Goal: Find specific page/section: Find specific page/section

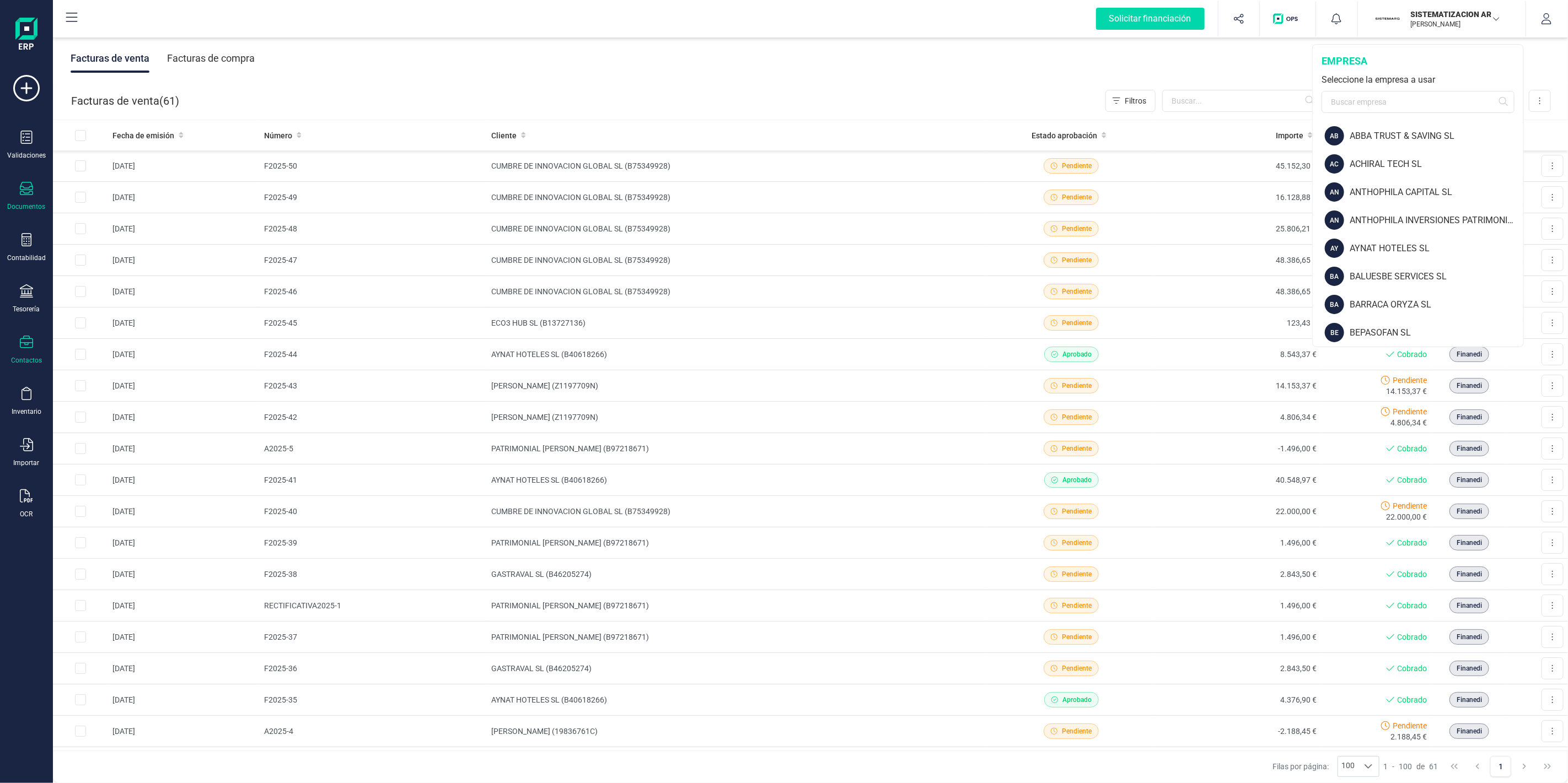
click at [27, 338] on icon at bounding box center [27, 343] width 13 height 13
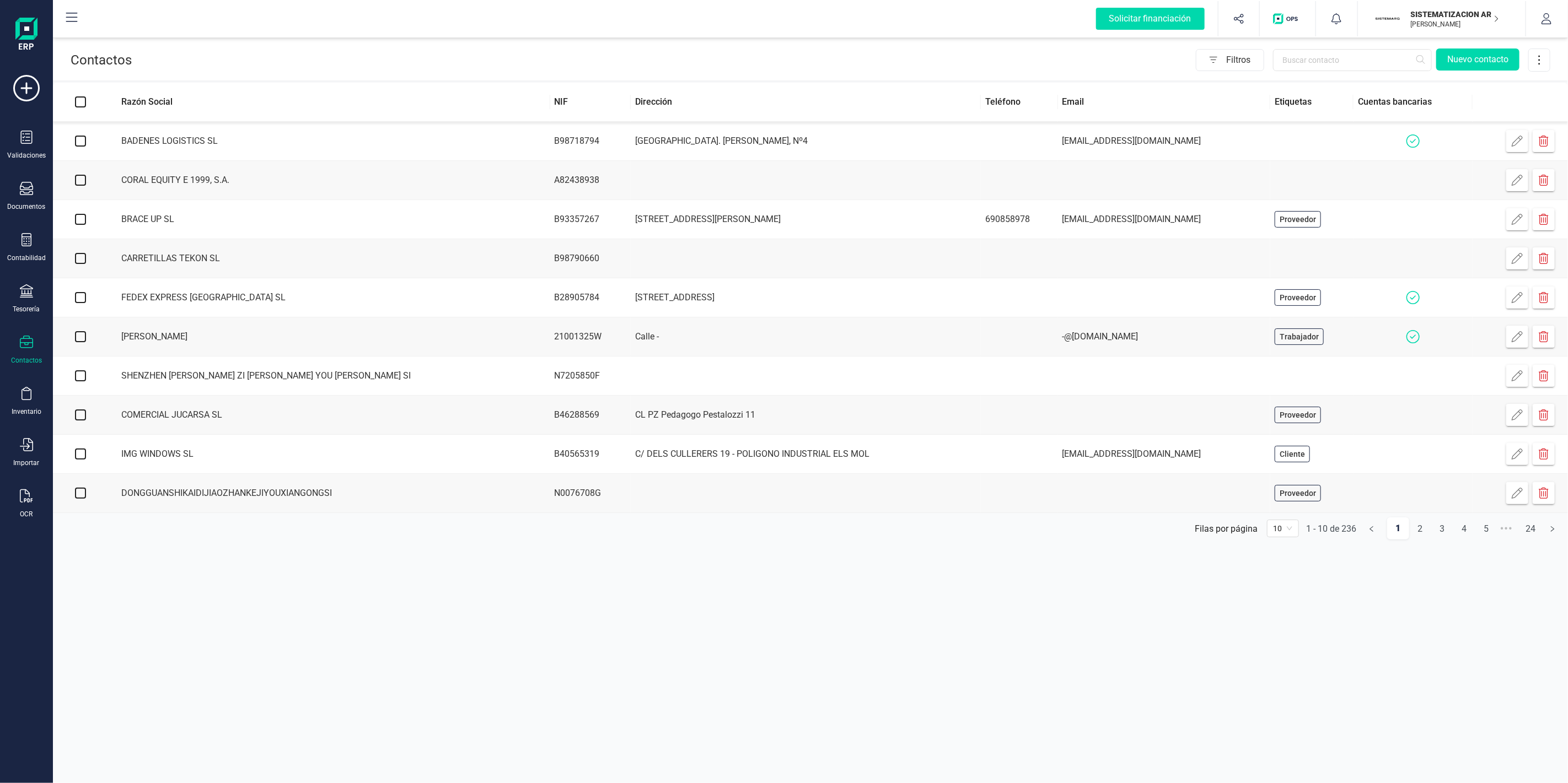
click at [925, 143] on td "CARRER DEL DR. JOSEP JUAN DÓMINE, Nº4" at bounding box center [805, 141] width 350 height 39
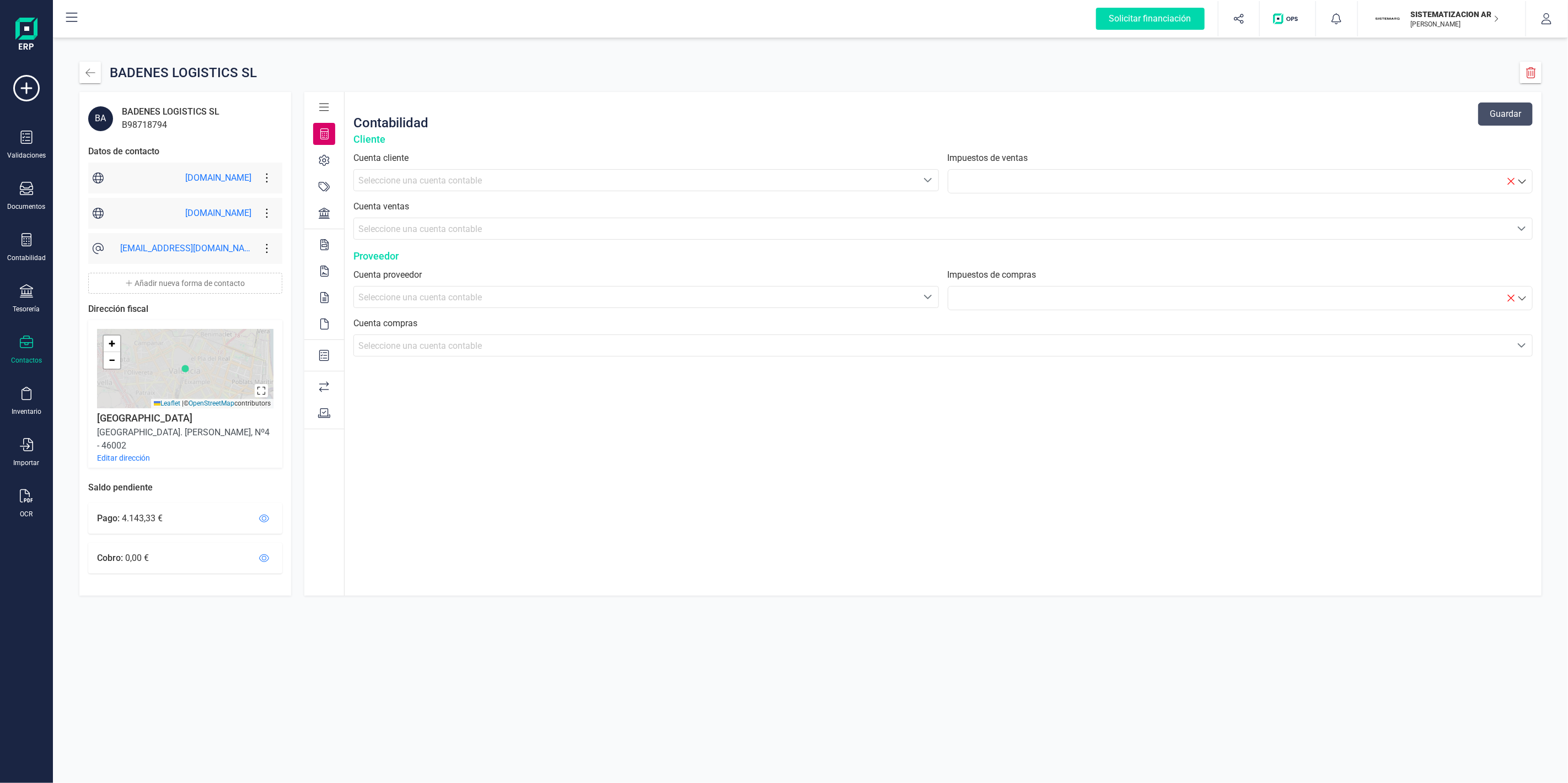
click at [315, 218] on div at bounding box center [324, 213] width 22 height 22
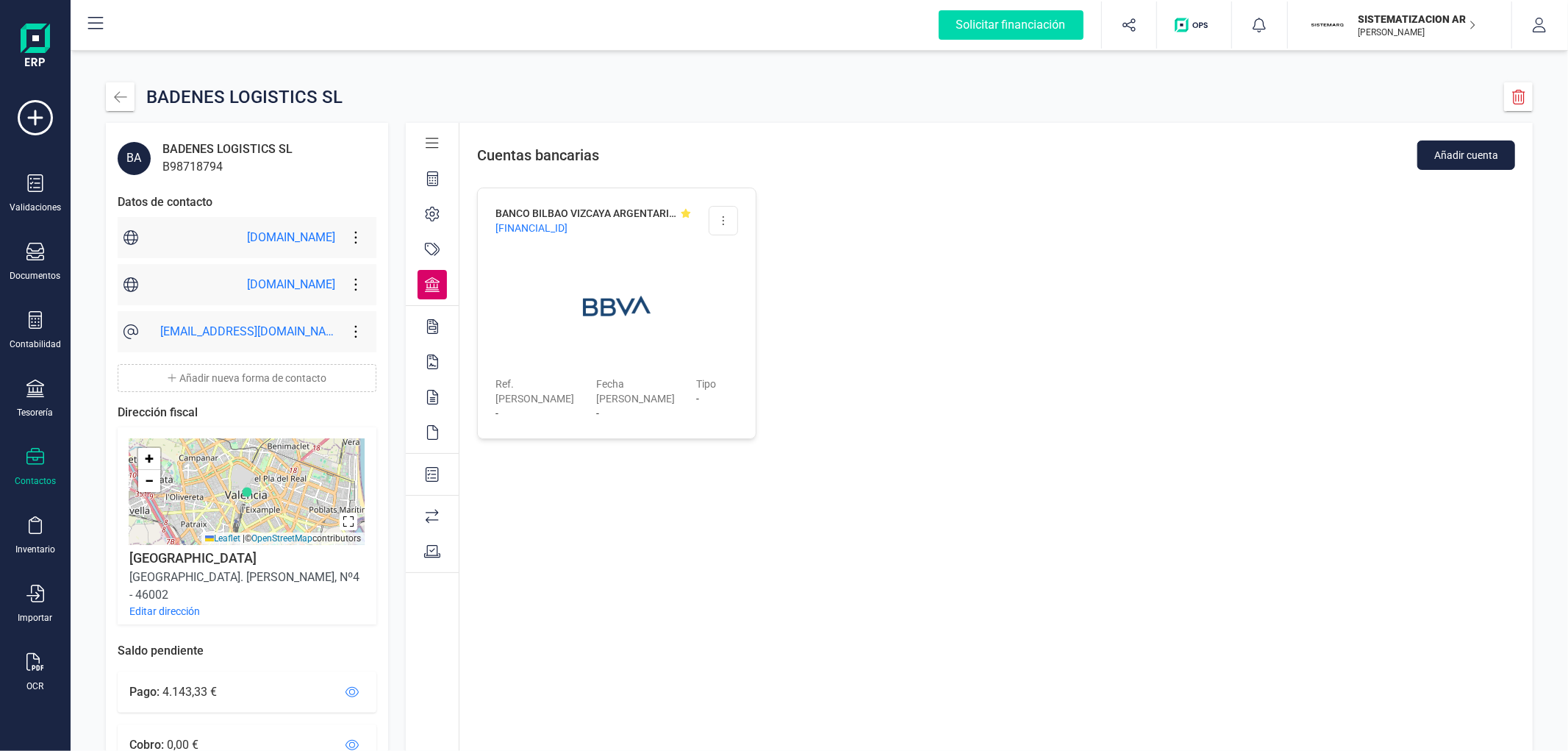
click at [993, 290] on div "BANCO BILBAO VIZCAYA ARGENTARIA, S.A. ES31 0182 6501 2601 0151 7869 Editar cuen…" at bounding box center [996, 313] width 1073 height 287
drag, startPoint x: 669, startPoint y: 0, endPoint x: 880, endPoint y: 108, distance: 237.0
click at [917, 145] on div "Cuentas bancarias Añadir cuenta" at bounding box center [996, 146] width 1073 height 47
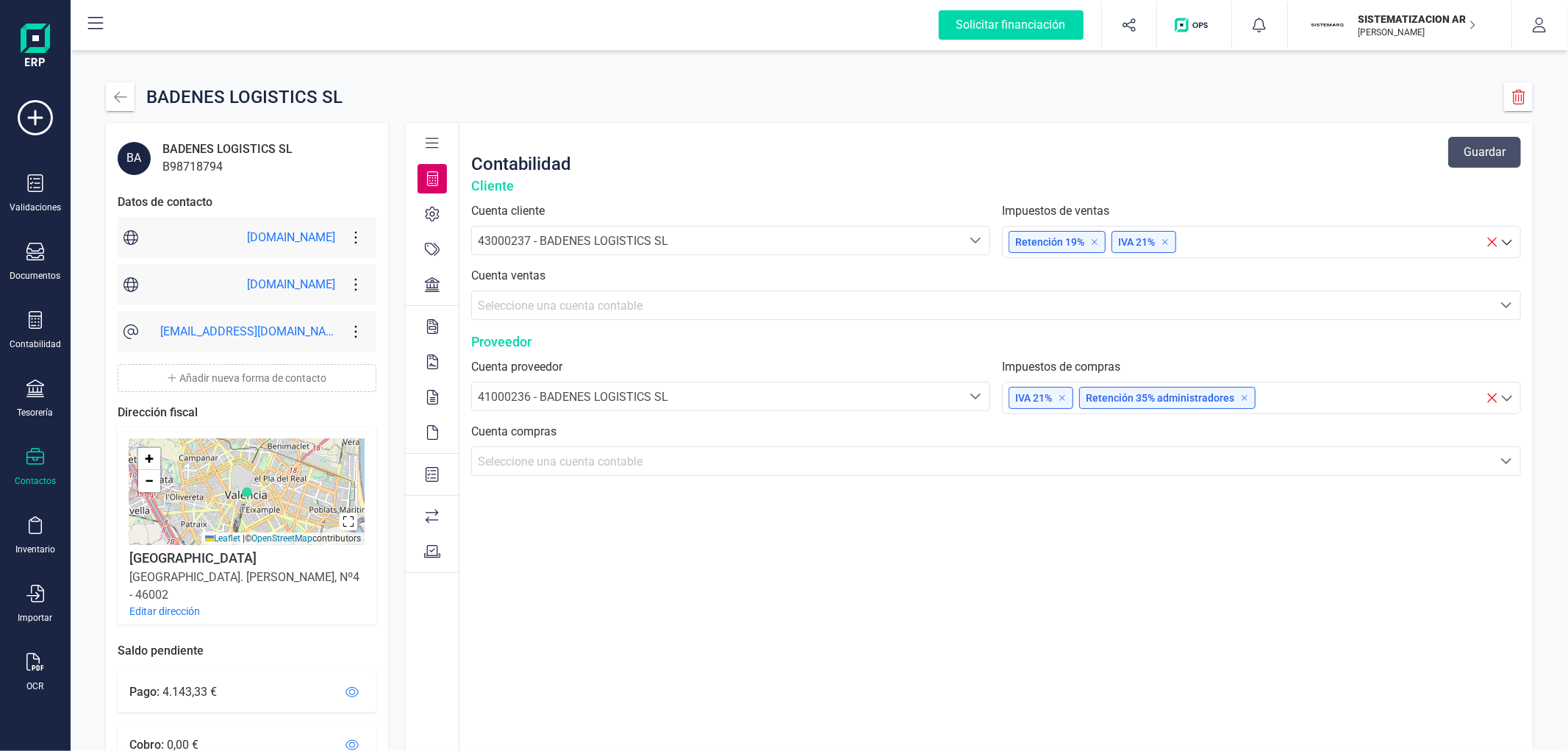
click at [192, 171] on div "B98718794" at bounding box center [227, 167] width 130 height 18
copy div "B98718794"
click at [413, 274] on div at bounding box center [432, 235] width 53 height 142
click at [428, 284] on icon at bounding box center [432, 284] width 15 height 15
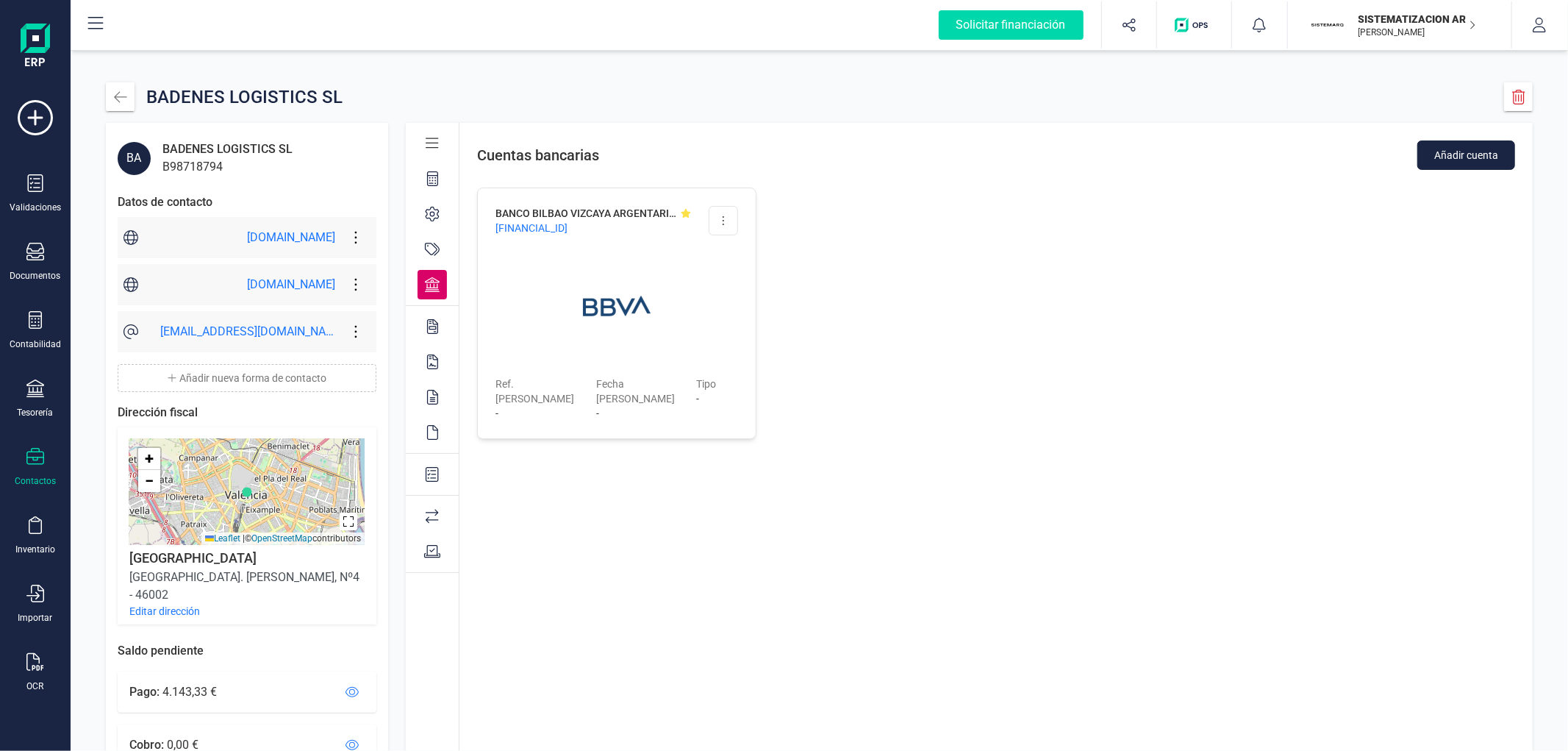
click at [567, 233] on span "ES31 0182 6501 2601 0151 7869" at bounding box center [531, 228] width 72 height 15
copy div "ES31 0182 6501 2601 0151 7869"
click at [938, 324] on div "BANCO BILBAO VIZCAYA ARGENTARIA, S.A. ES31 0182 6501 2601 0151 7869 Editar cuen…" at bounding box center [996, 313] width 1073 height 287
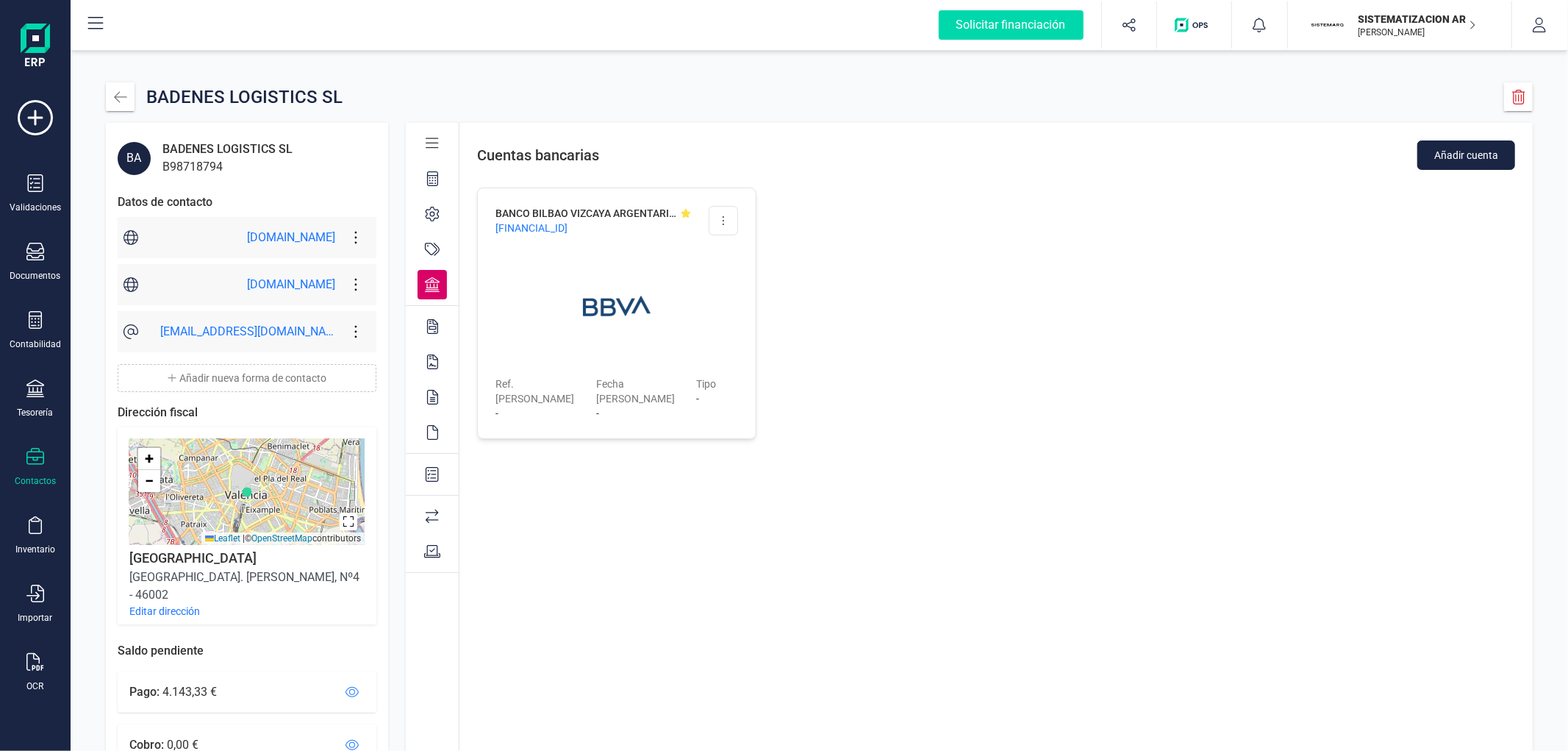
click at [437, 245] on icon at bounding box center [432, 249] width 15 height 15
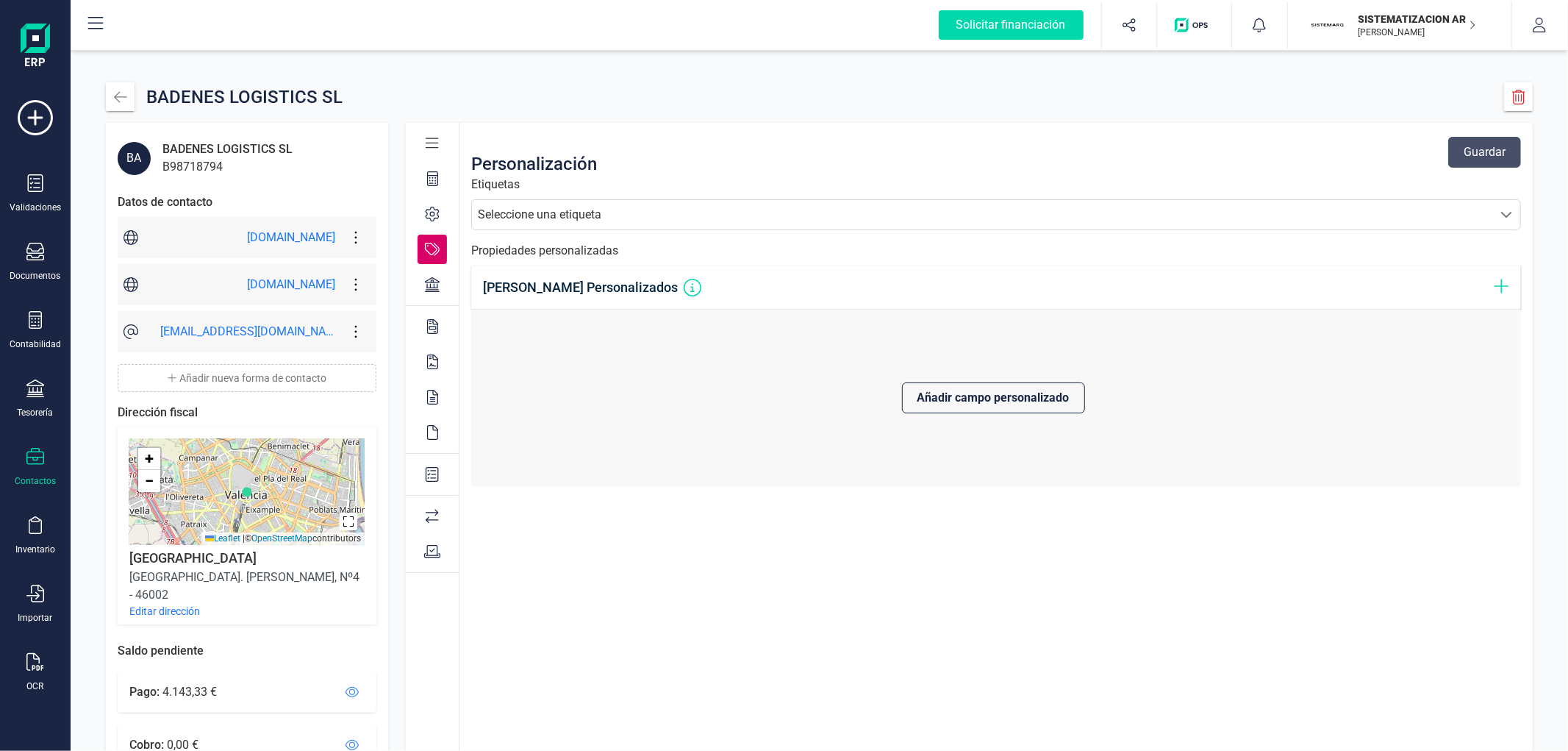
click at [437, 277] on icon at bounding box center [432, 284] width 15 height 15
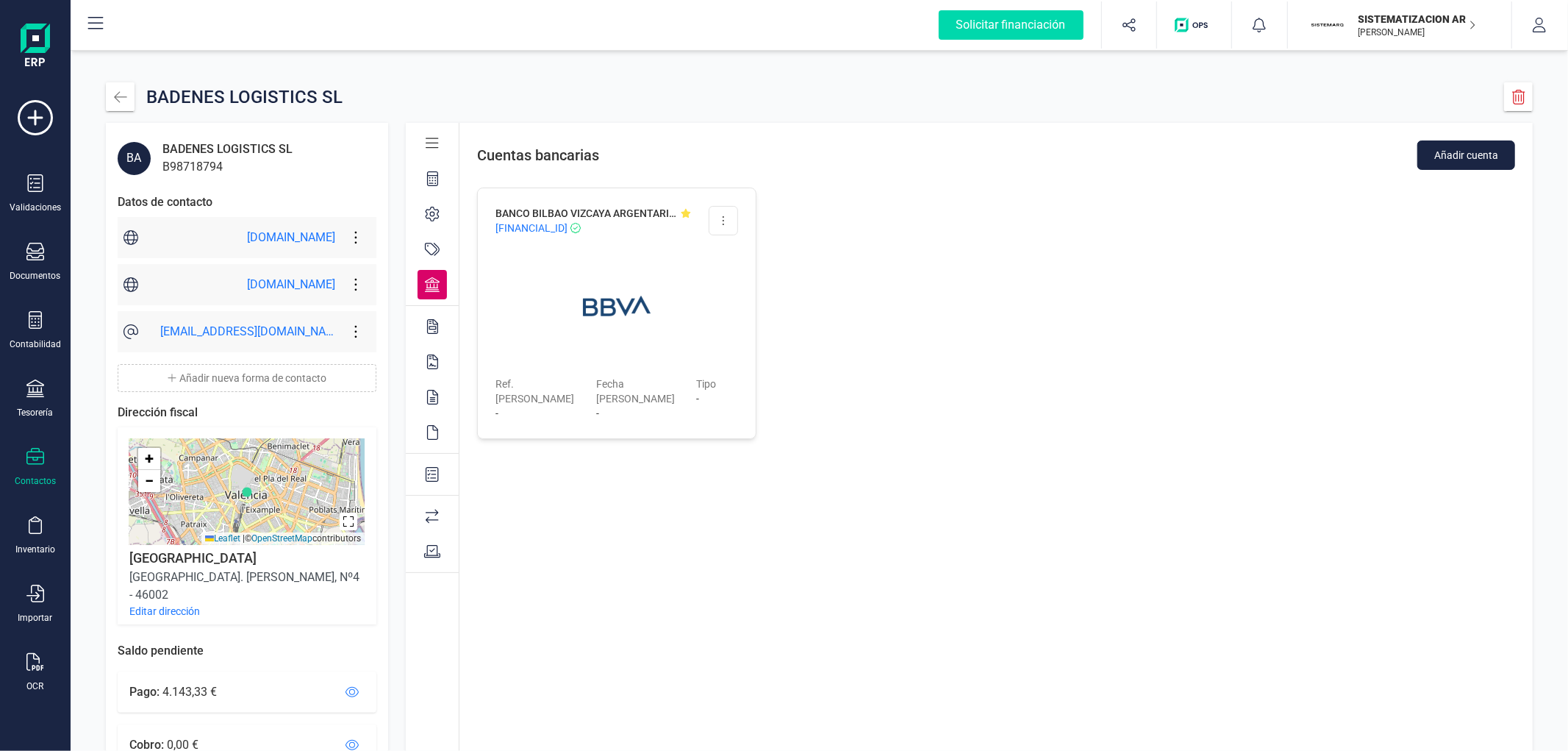
click at [136, 97] on div "BADENES LOGISTICS SL" at bounding box center [230, 96] width 248 height 28
click at [131, 97] on button "button" at bounding box center [119, 96] width 28 height 28
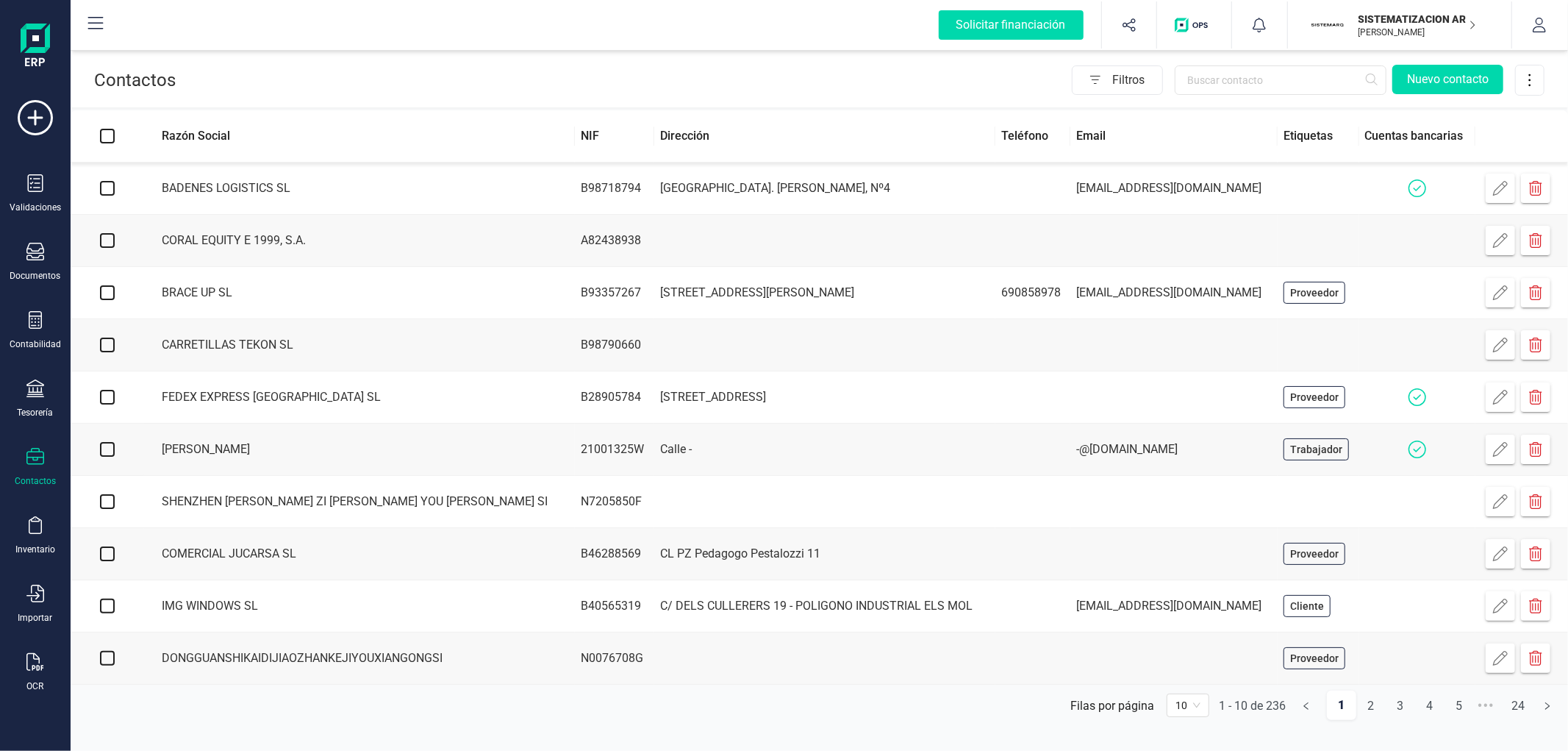
scroll to position [2, 0]
click at [1366, 712] on link "2" at bounding box center [1371, 706] width 28 height 29
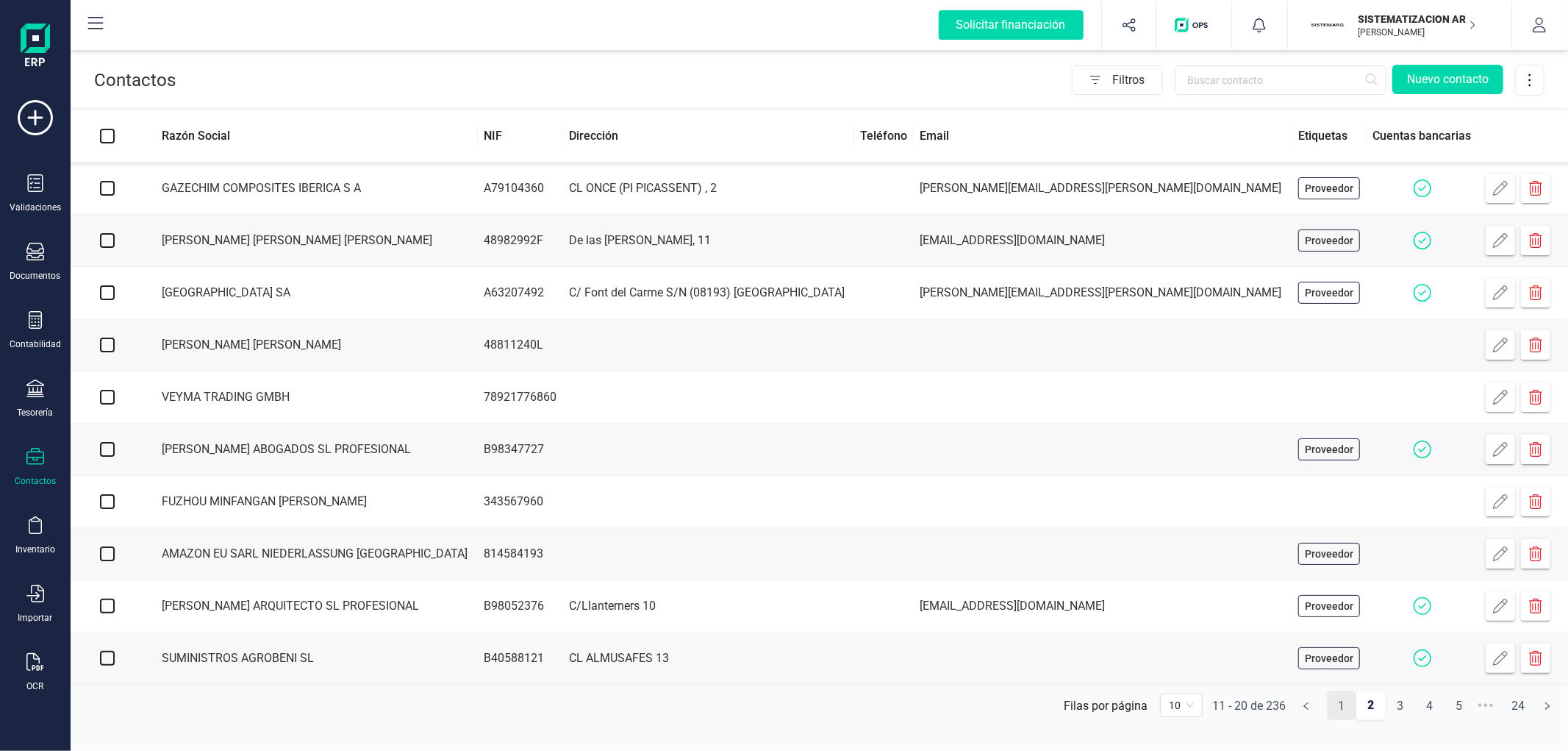
click at [1339, 721] on link "1" at bounding box center [1342, 706] width 28 height 29
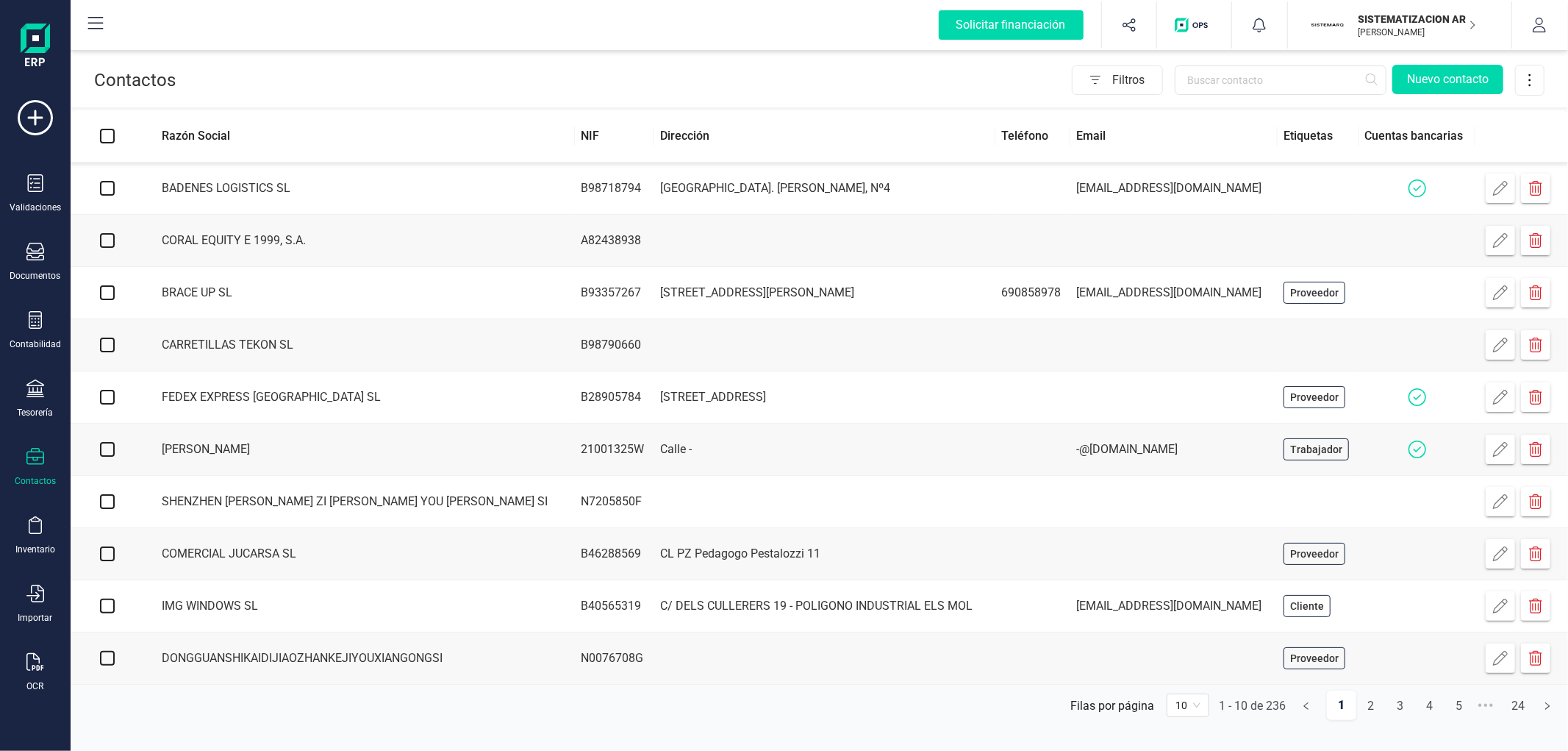
drag, startPoint x: 1435, startPoint y: 19, endPoint x: 1431, endPoint y: 28, distance: 9.8
click at [1435, 19] on p "SISTEMATIZACION ARQUITECTONICA EN REFORMAS SL" at bounding box center [1417, 19] width 118 height 15
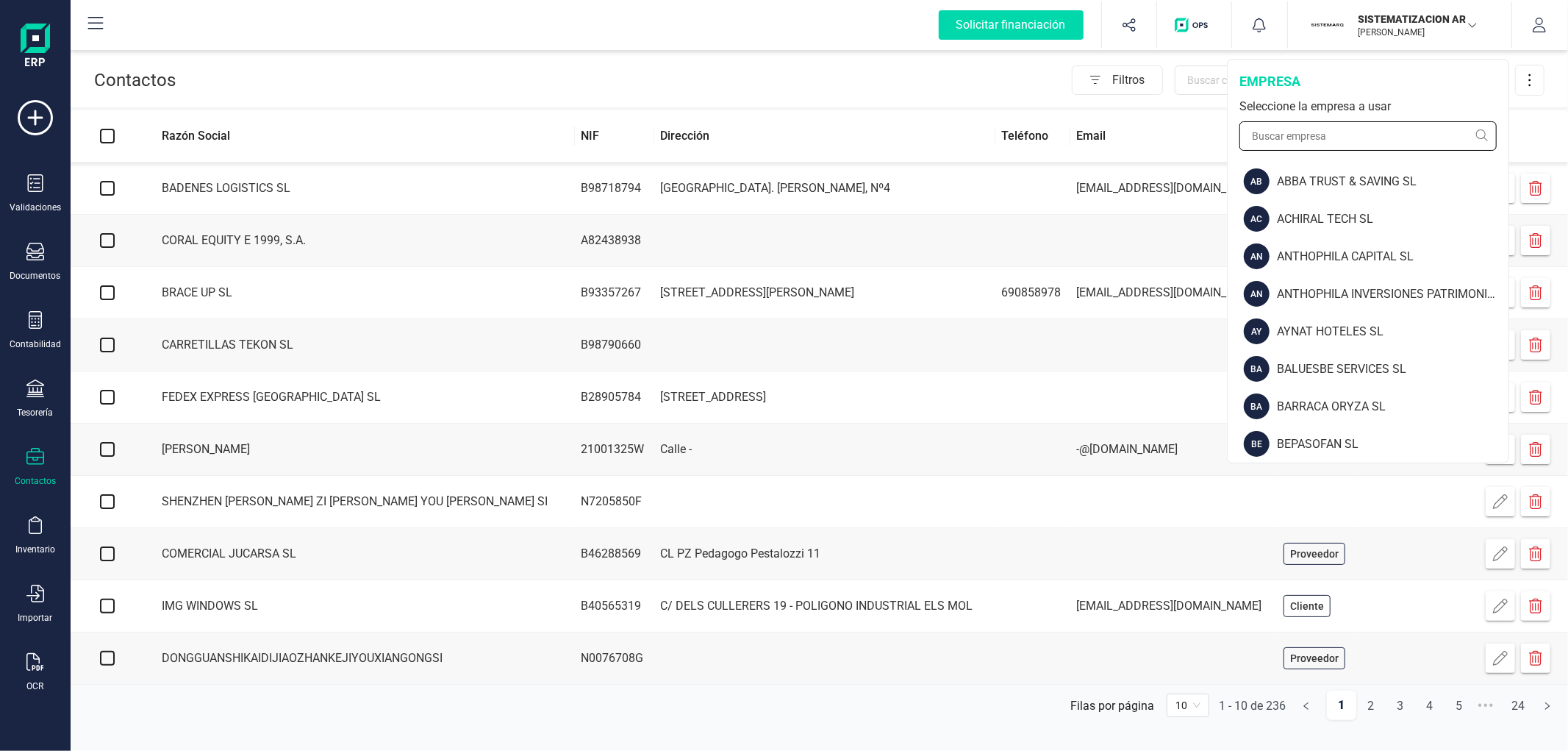
click at [1356, 133] on input "text" at bounding box center [1368, 136] width 257 height 29
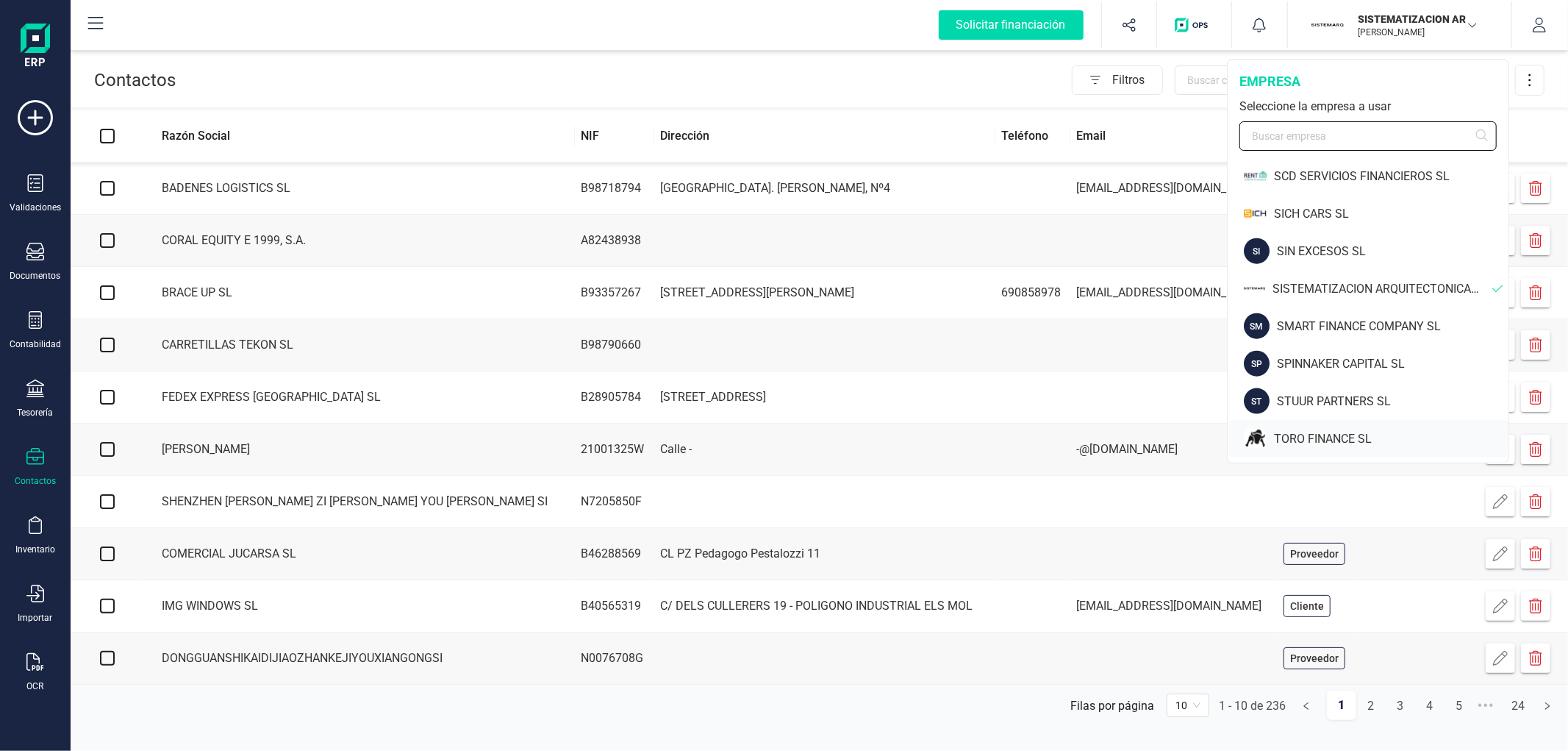
scroll to position [1528, 0]
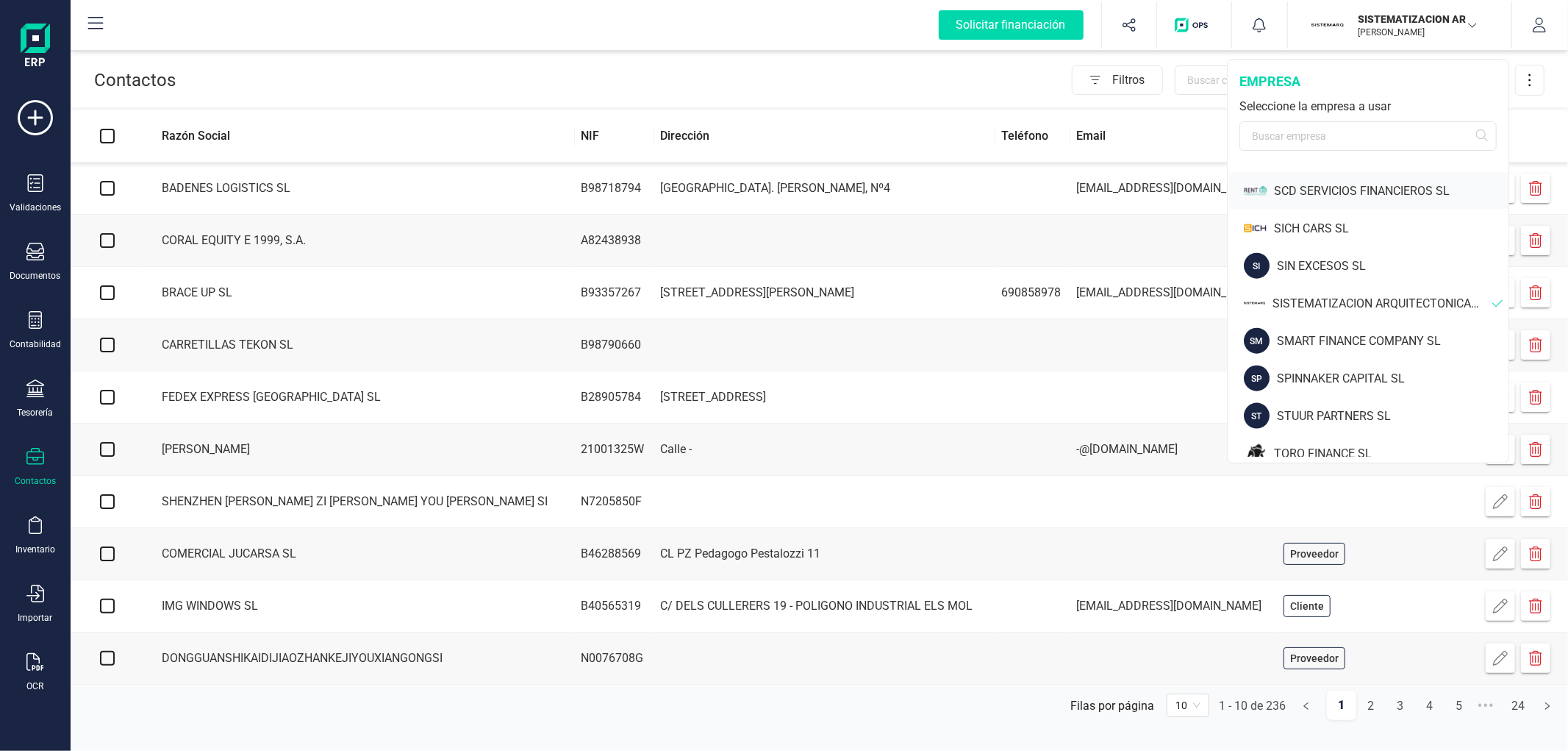
click at [1316, 183] on div "SCD SERVICIOS FINANCIEROS SL" at bounding box center [1390, 192] width 235 height 18
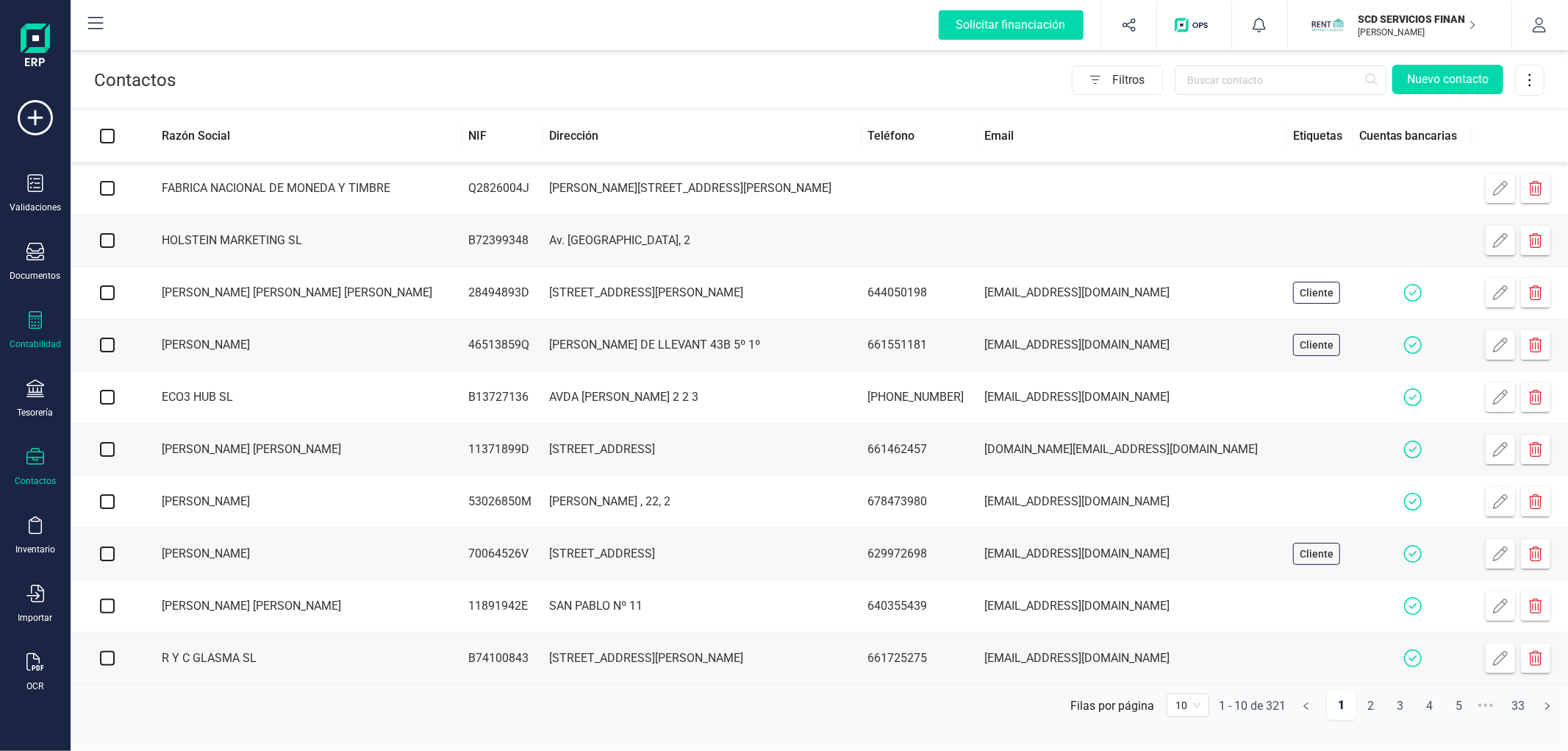
click at [49, 317] on div "Contabilidad" at bounding box center [35, 330] width 58 height 39
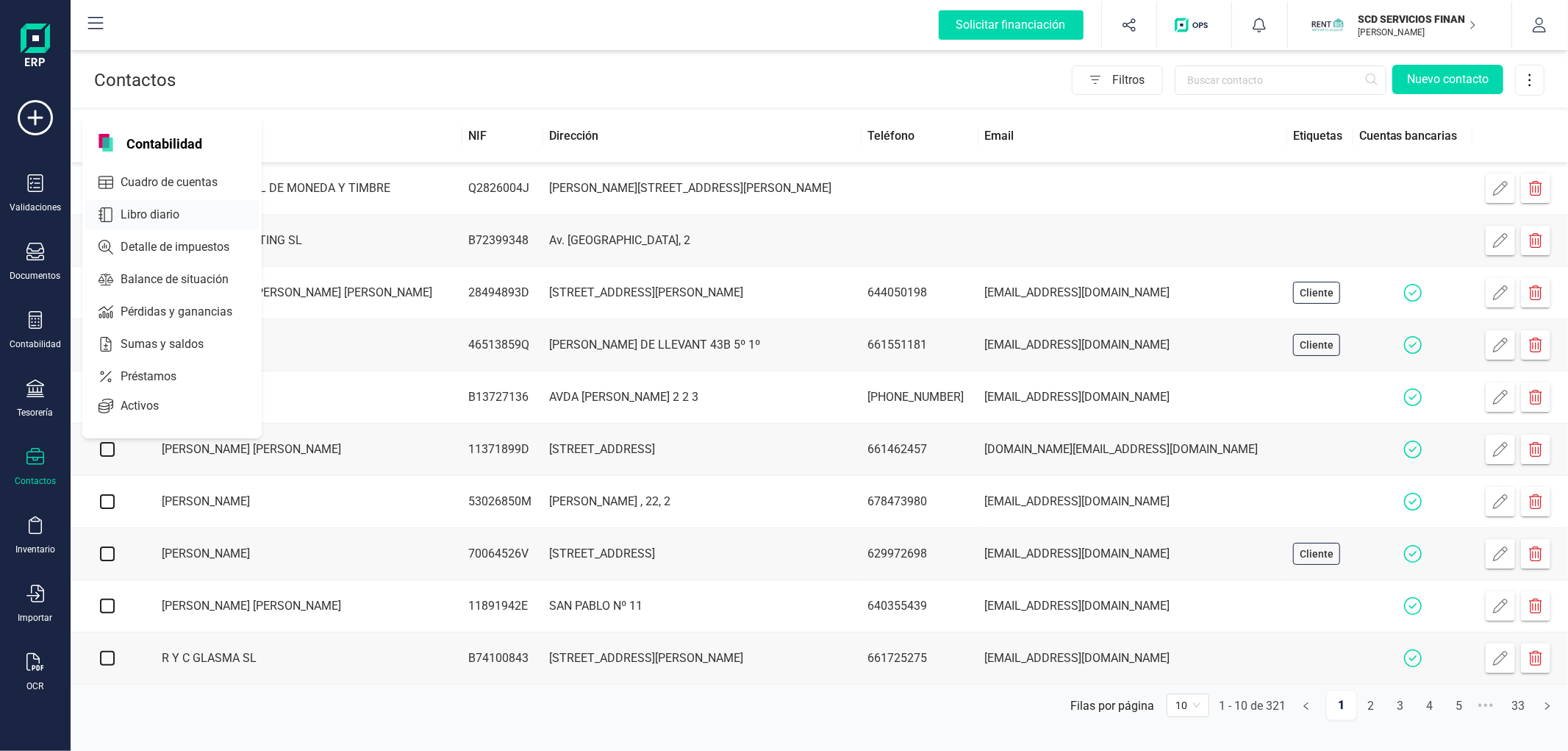
click at [115, 212] on span "Libro diario" at bounding box center [160, 215] width 91 height 18
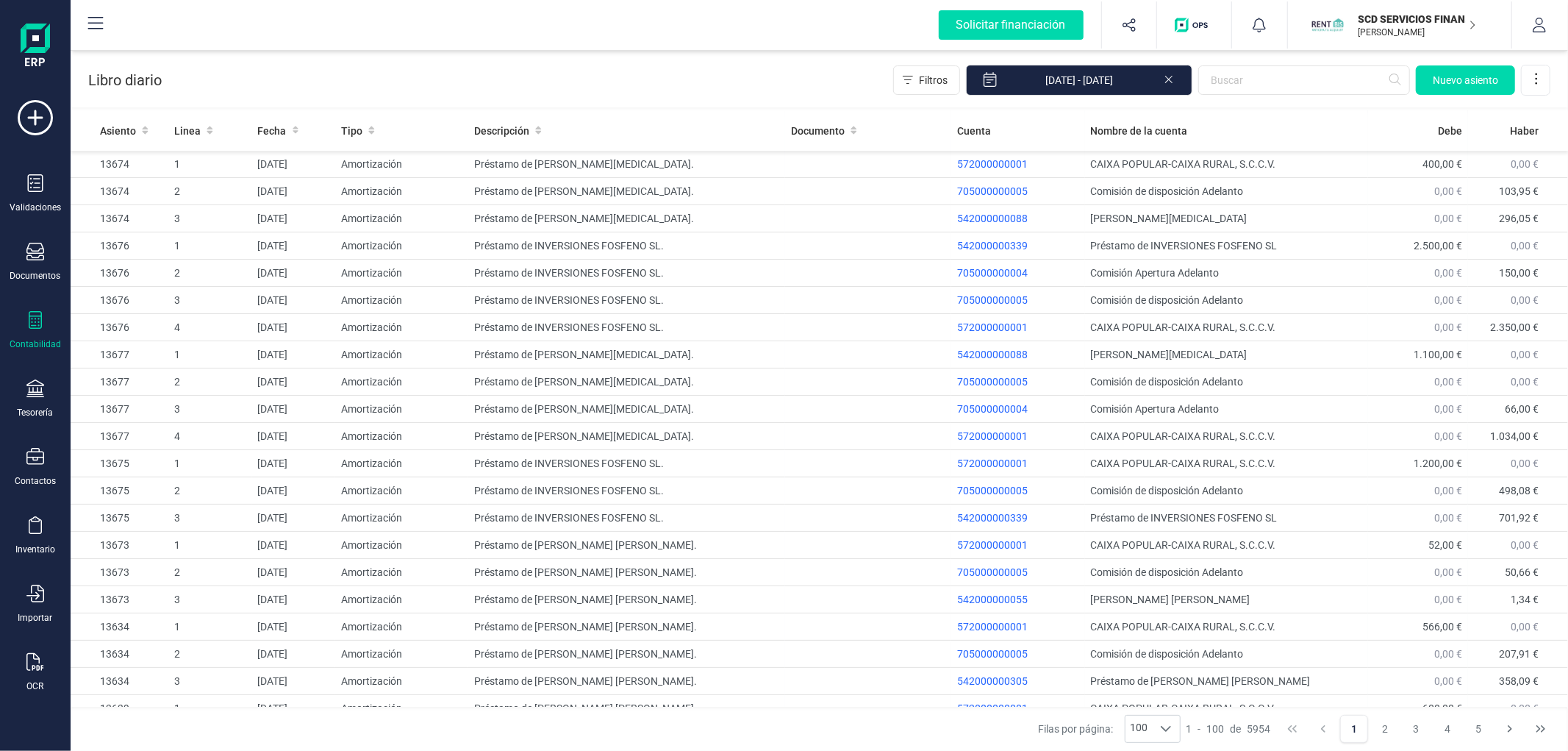
click at [729, 71] on div "Libro diario Filtros 01/01/2025 - 18/08/2025 Nuevo asiento" at bounding box center [819, 77] width 1497 height 60
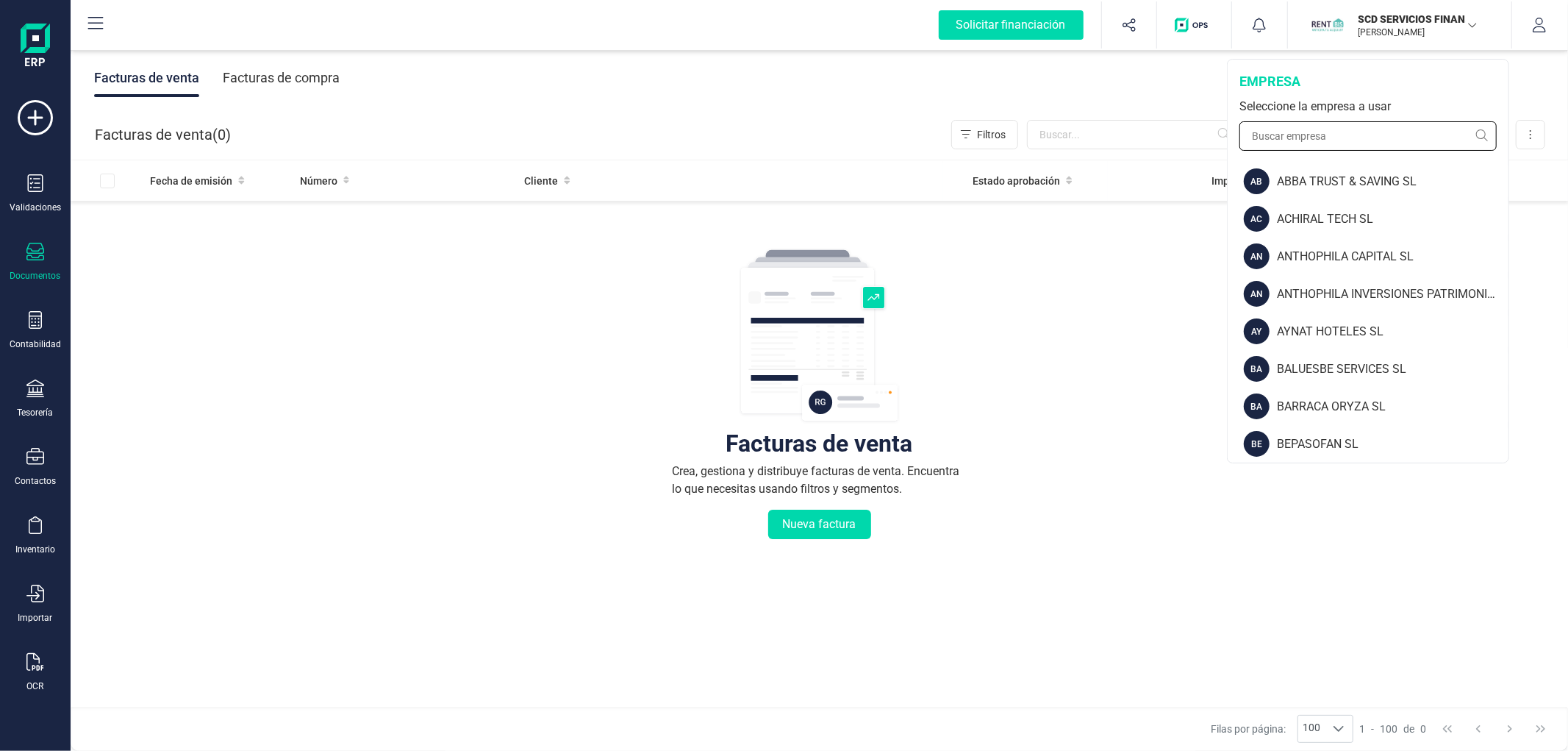
click at [1358, 134] on input "text" at bounding box center [1368, 136] width 257 height 29
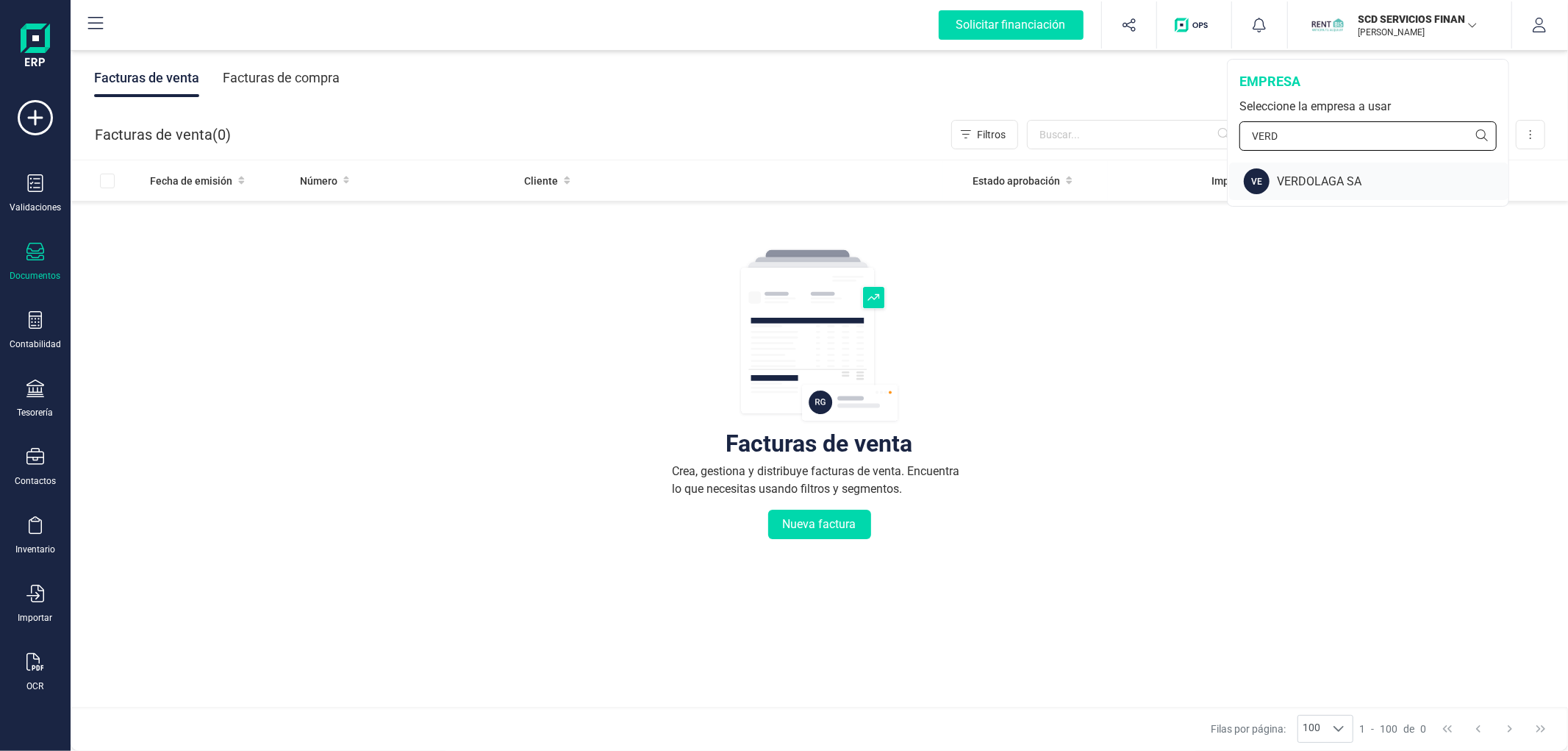
type input "VERD"
click at [1301, 188] on div "VERDOLAGA SA" at bounding box center [1392, 182] width 231 height 18
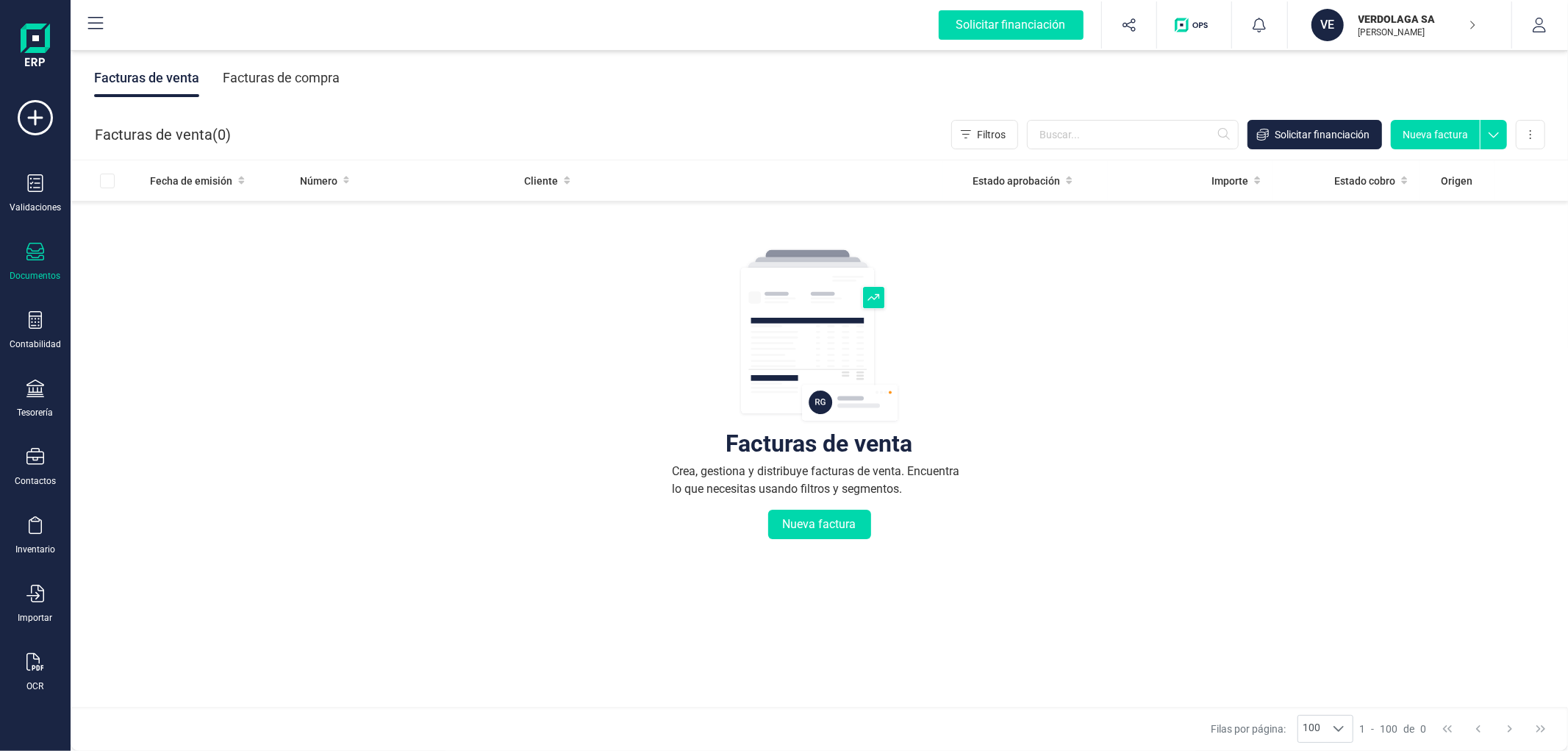
click at [19, 473] on div "Contactos" at bounding box center [35, 468] width 58 height 39
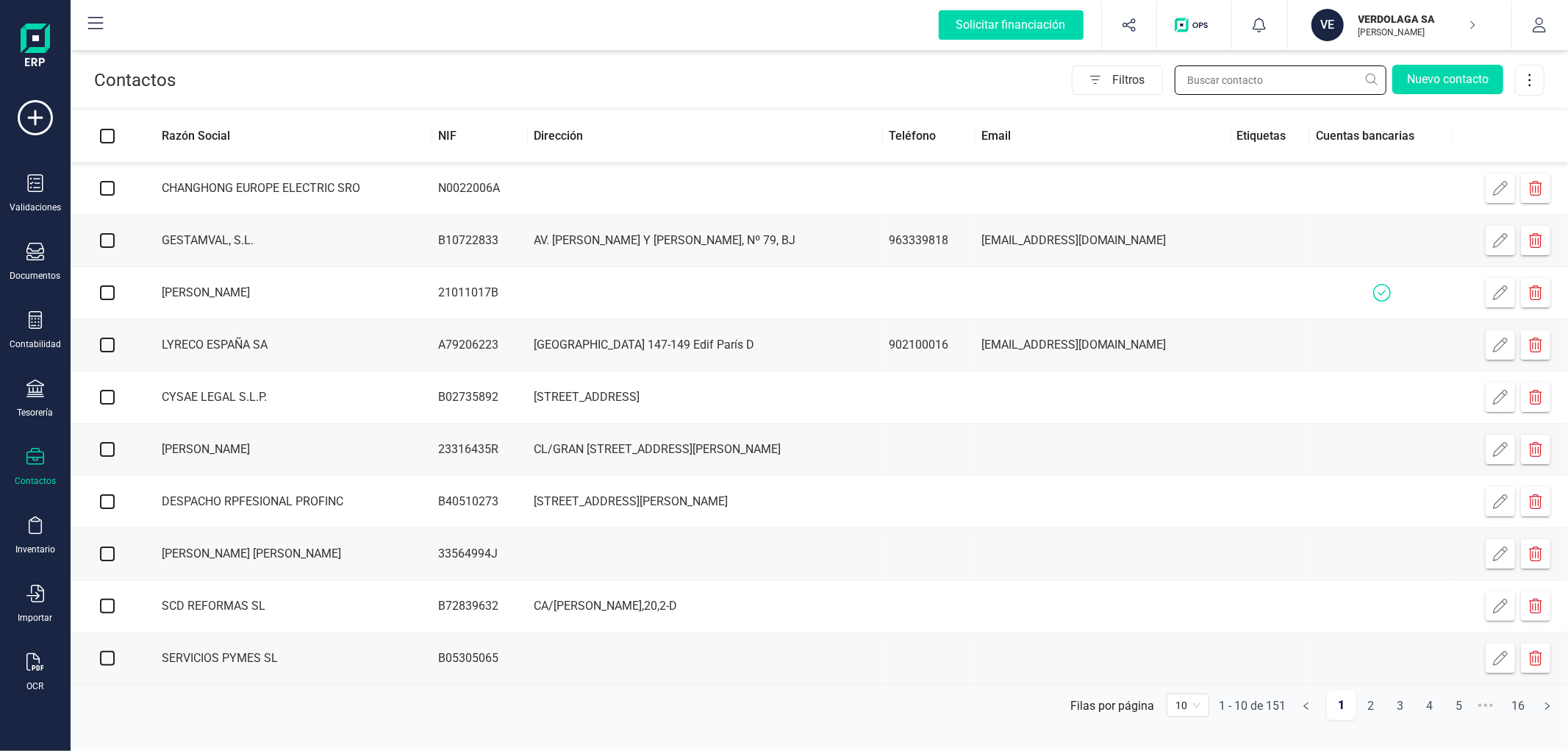
click at [1247, 83] on input "text" at bounding box center [1280, 80] width 212 height 29
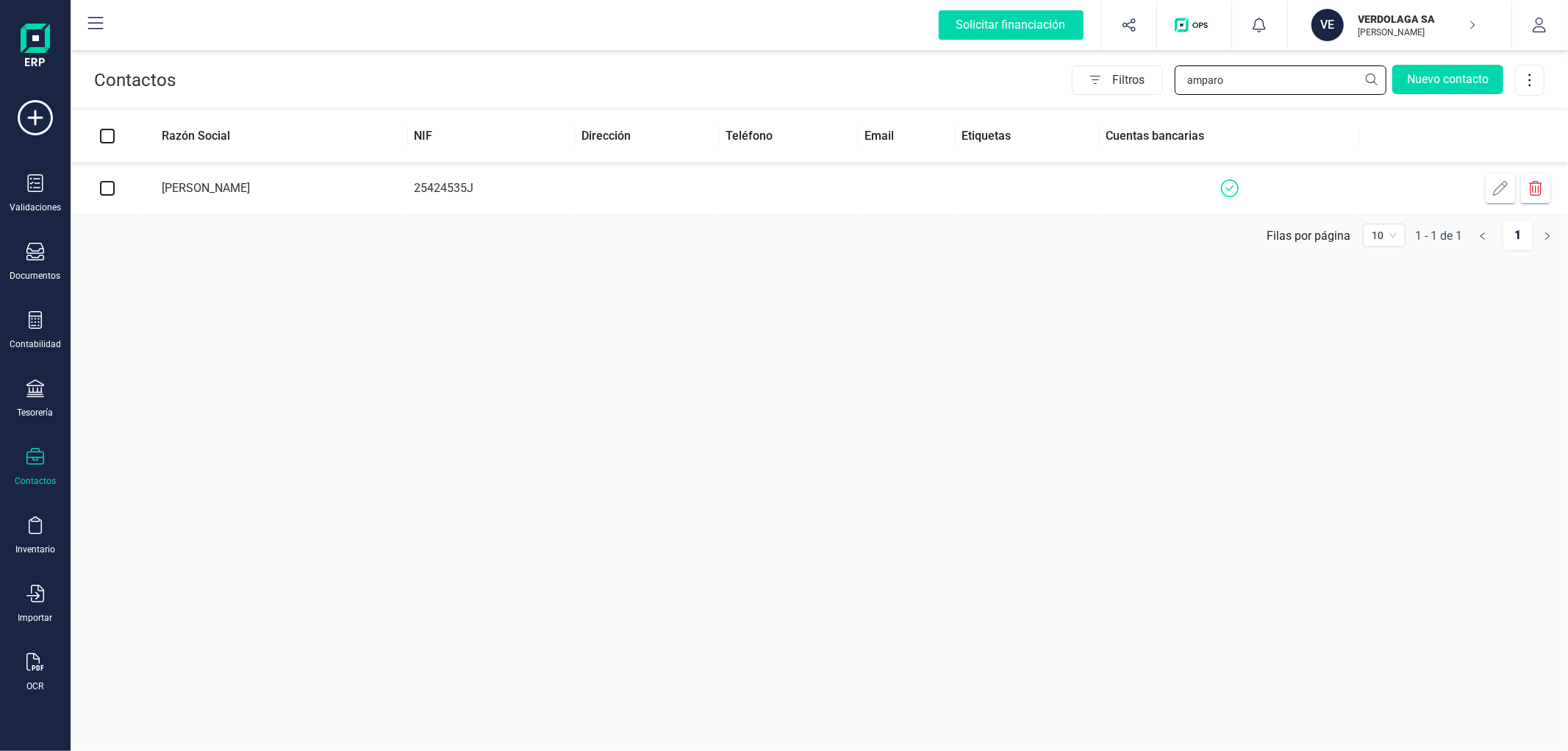
type input "amparo"
click at [955, 197] on td at bounding box center [907, 188] width 97 height 52
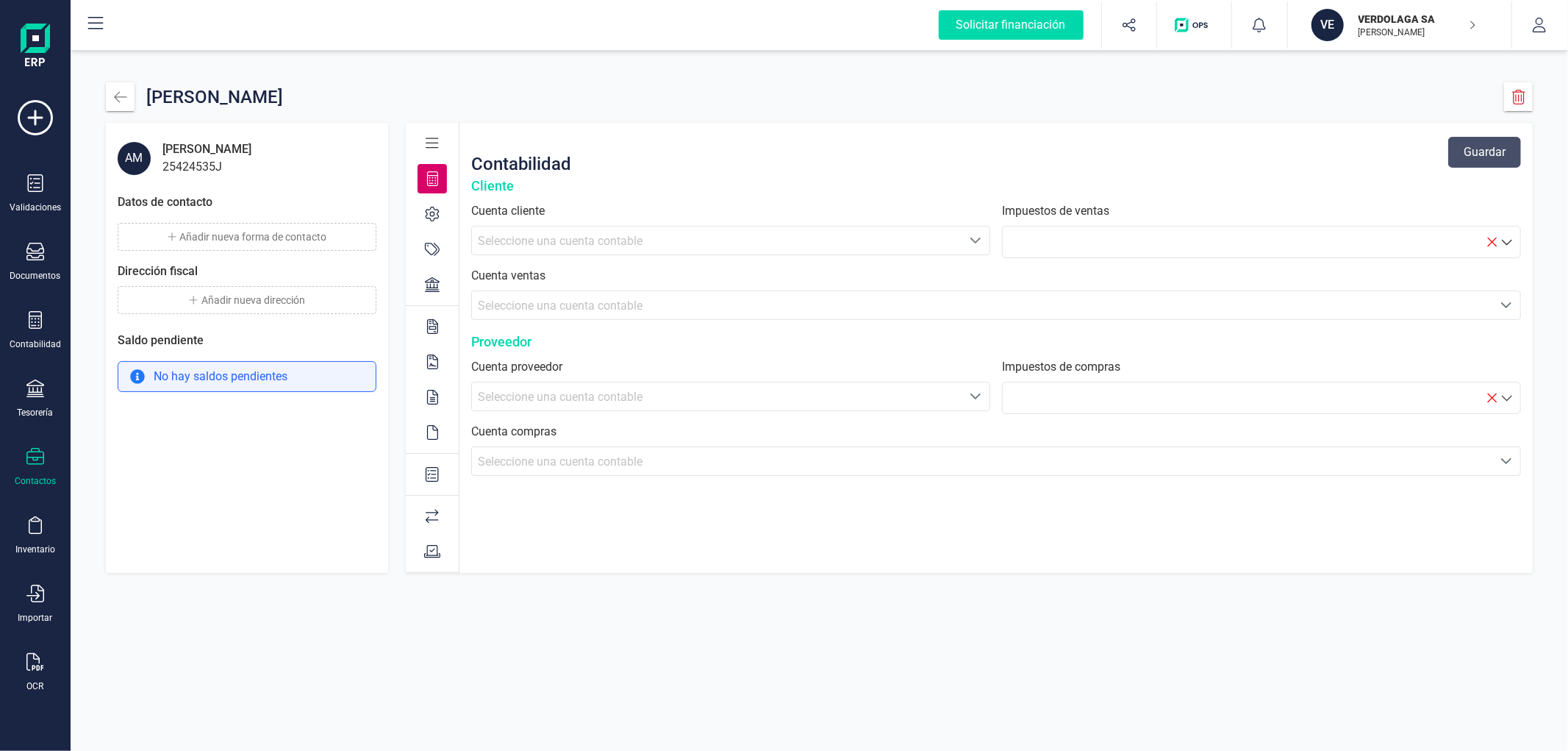
click at [421, 291] on div at bounding box center [432, 284] width 29 height 29
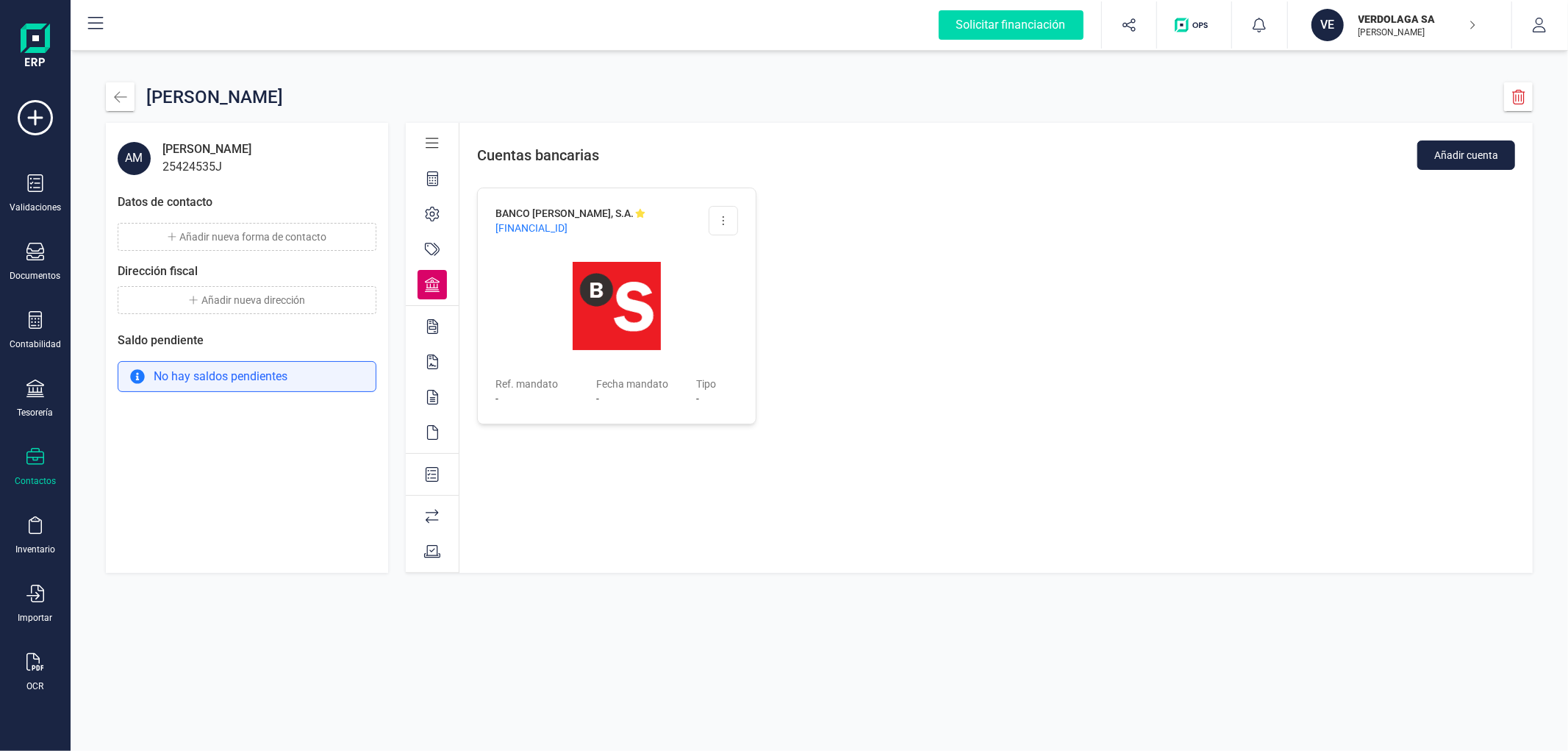
click at [424, 175] on div at bounding box center [432, 179] width 29 height 29
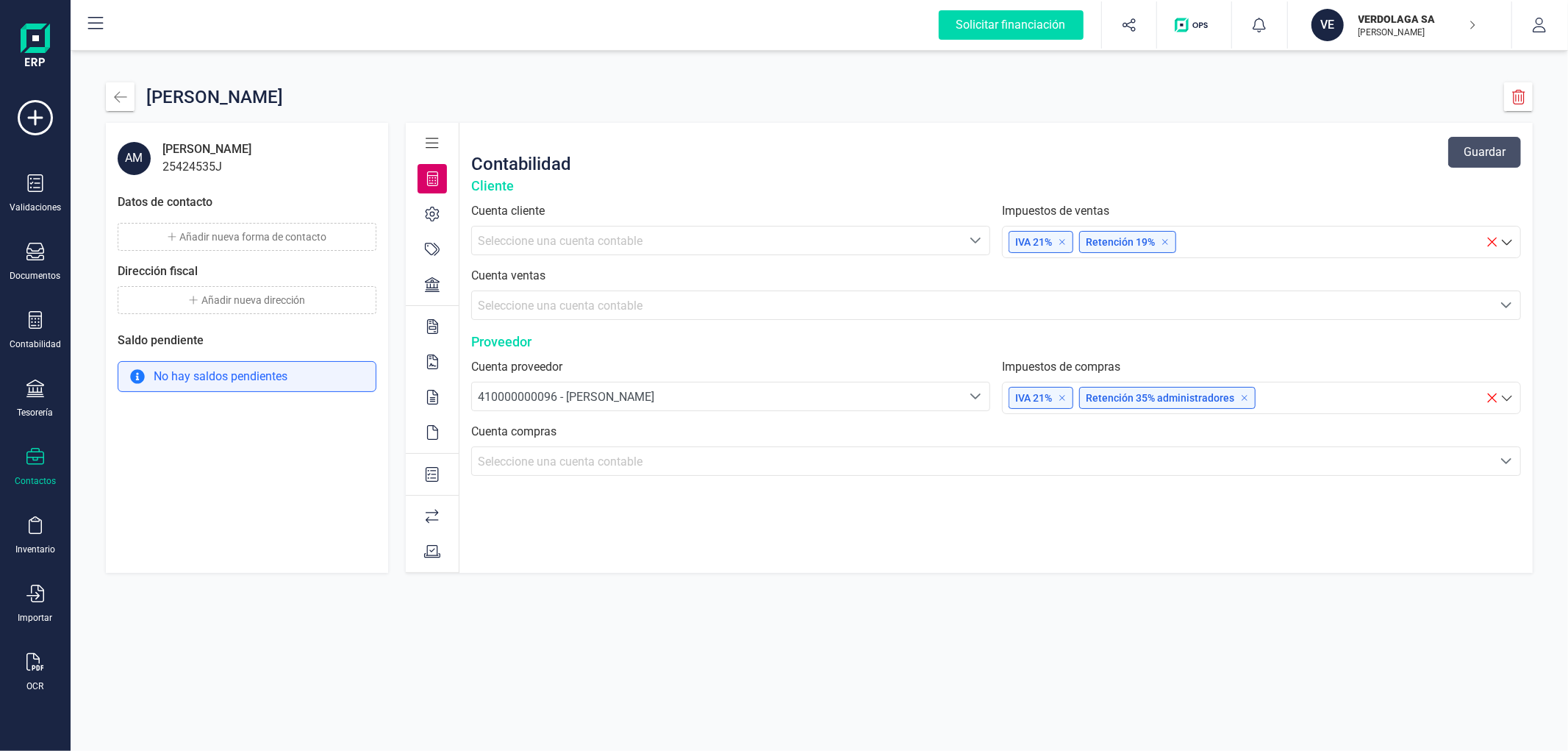
click at [428, 309] on div at bounding box center [433, 347] width 54 height 450
click at [428, 329] on icon at bounding box center [433, 326] width 11 height 15
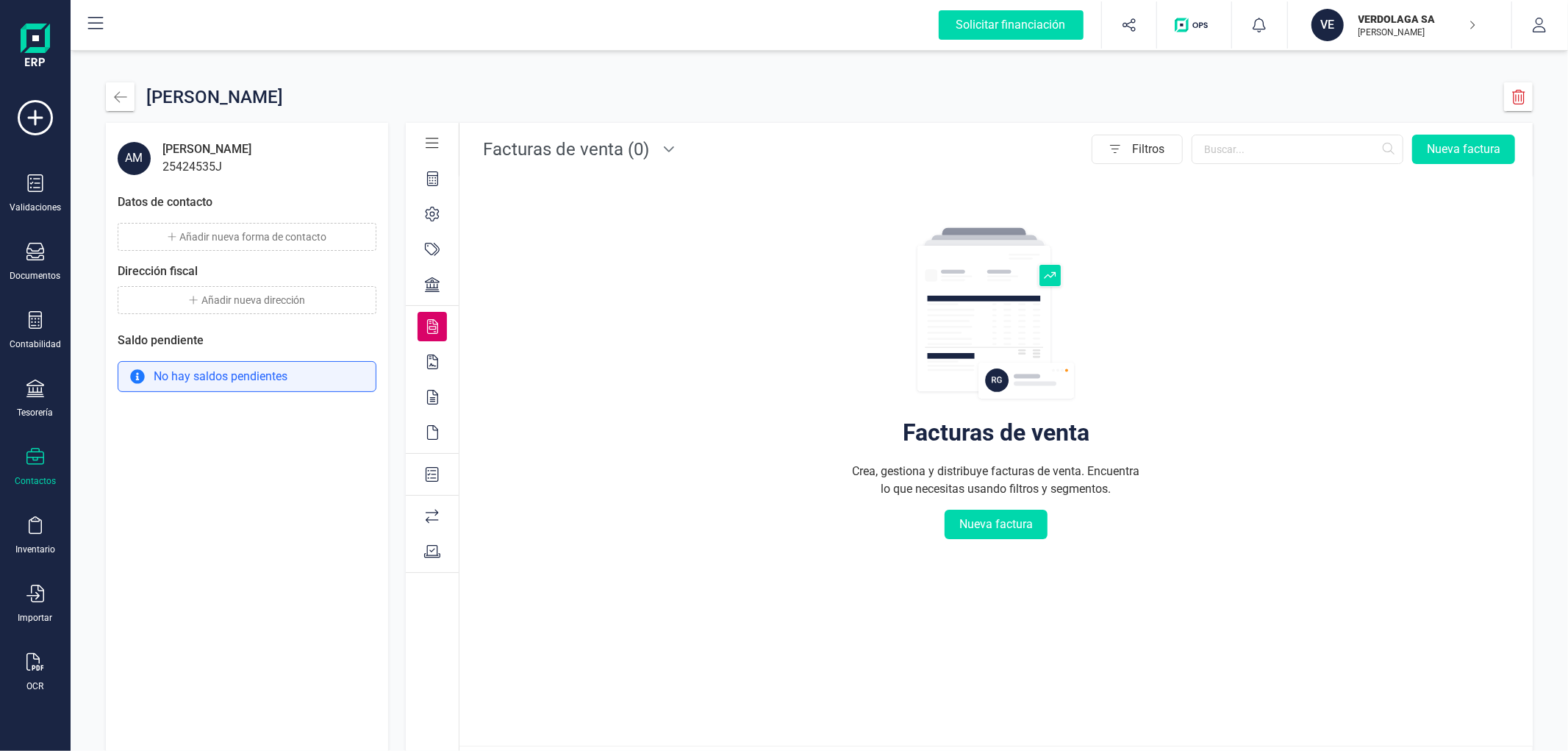
click at [579, 160] on span "Facturas de venta (0)" at bounding box center [566, 149] width 178 height 35
click at [430, 366] on icon at bounding box center [433, 362] width 11 height 15
click at [545, 152] on span "Albaranes de venta (0)" at bounding box center [571, 149] width 188 height 35
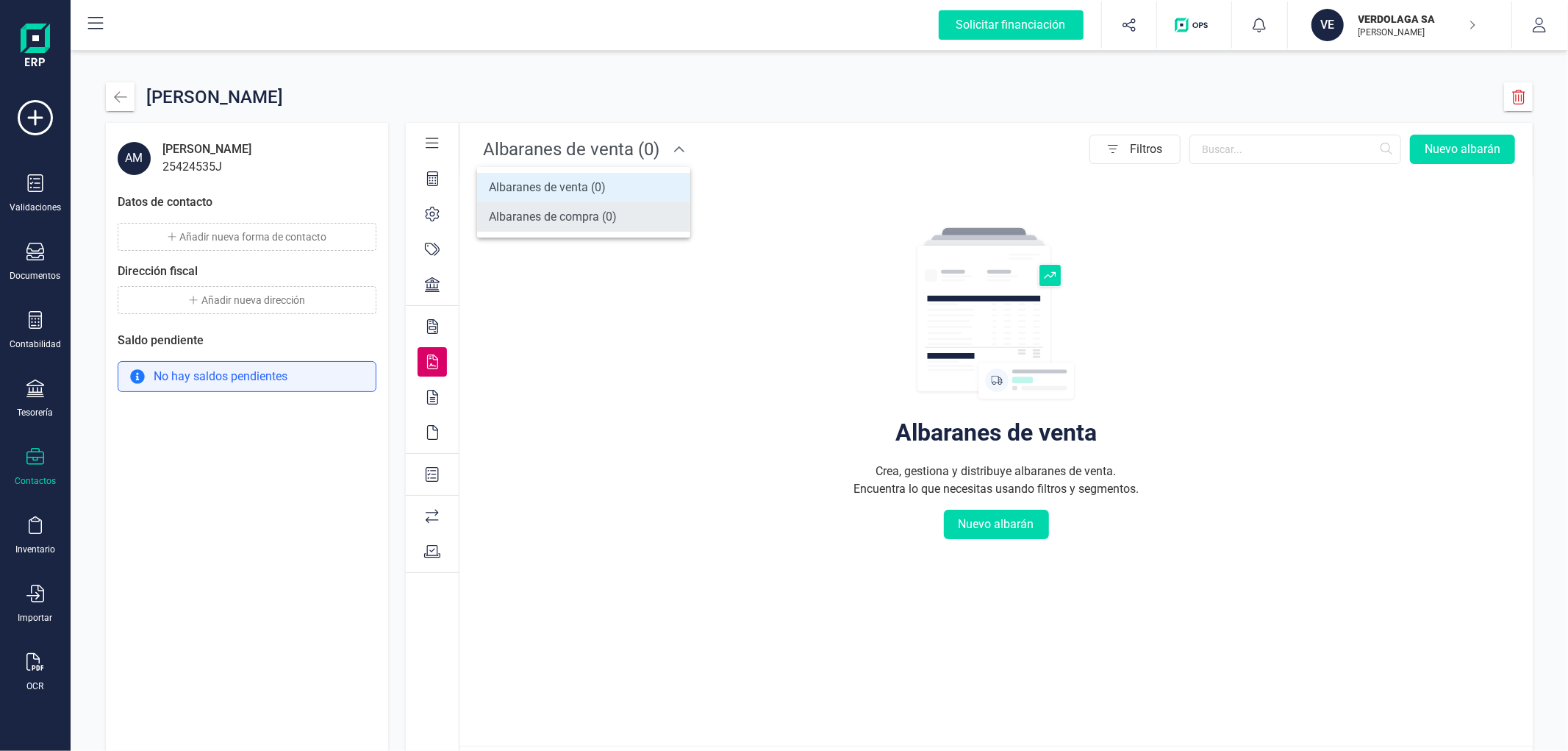
click at [549, 224] on span "Albaranes de compra (0)" at bounding box center [553, 217] width 128 height 18
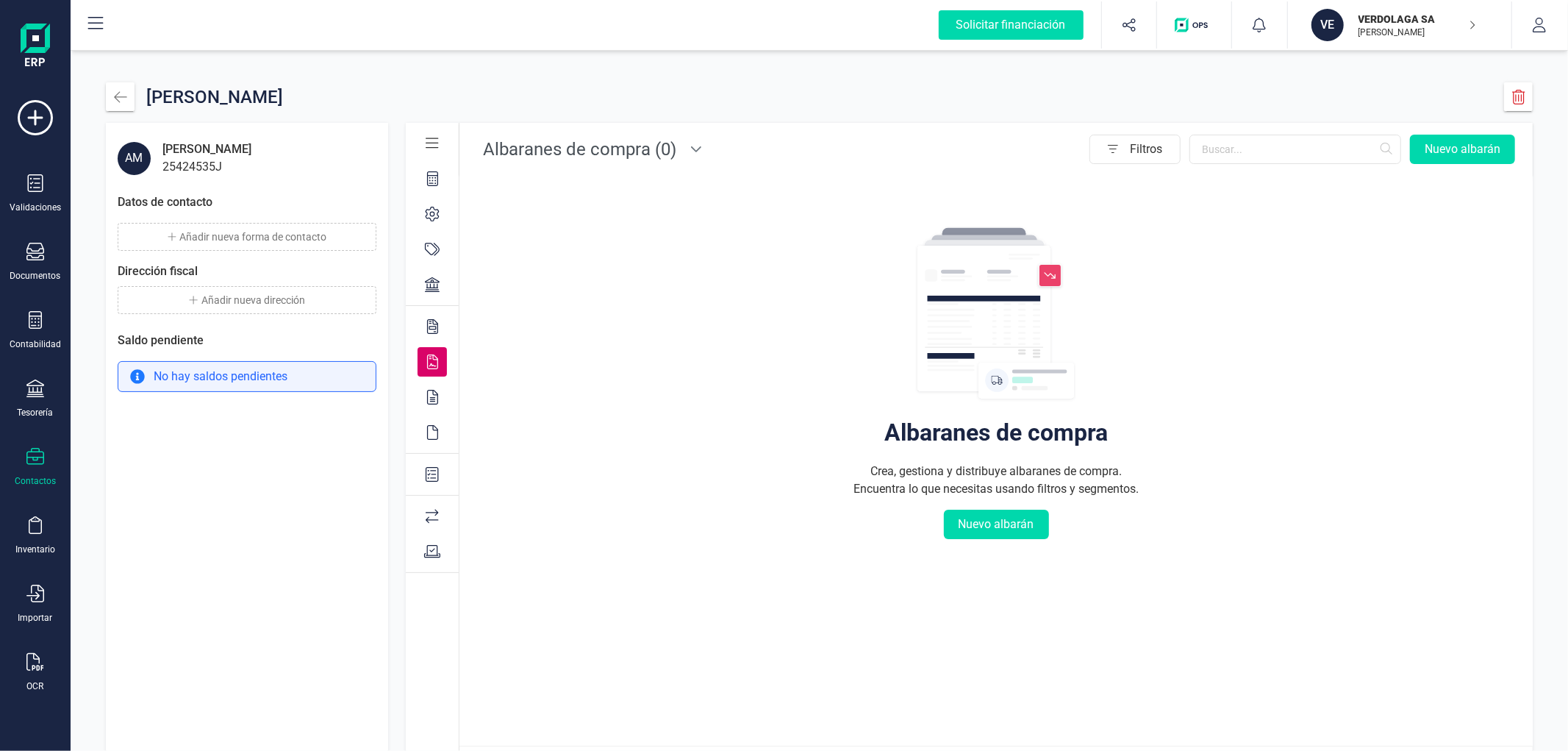
click at [424, 323] on div at bounding box center [432, 326] width 29 height 29
click at [604, 149] on span "Facturas de venta (0)" at bounding box center [566, 149] width 178 height 35
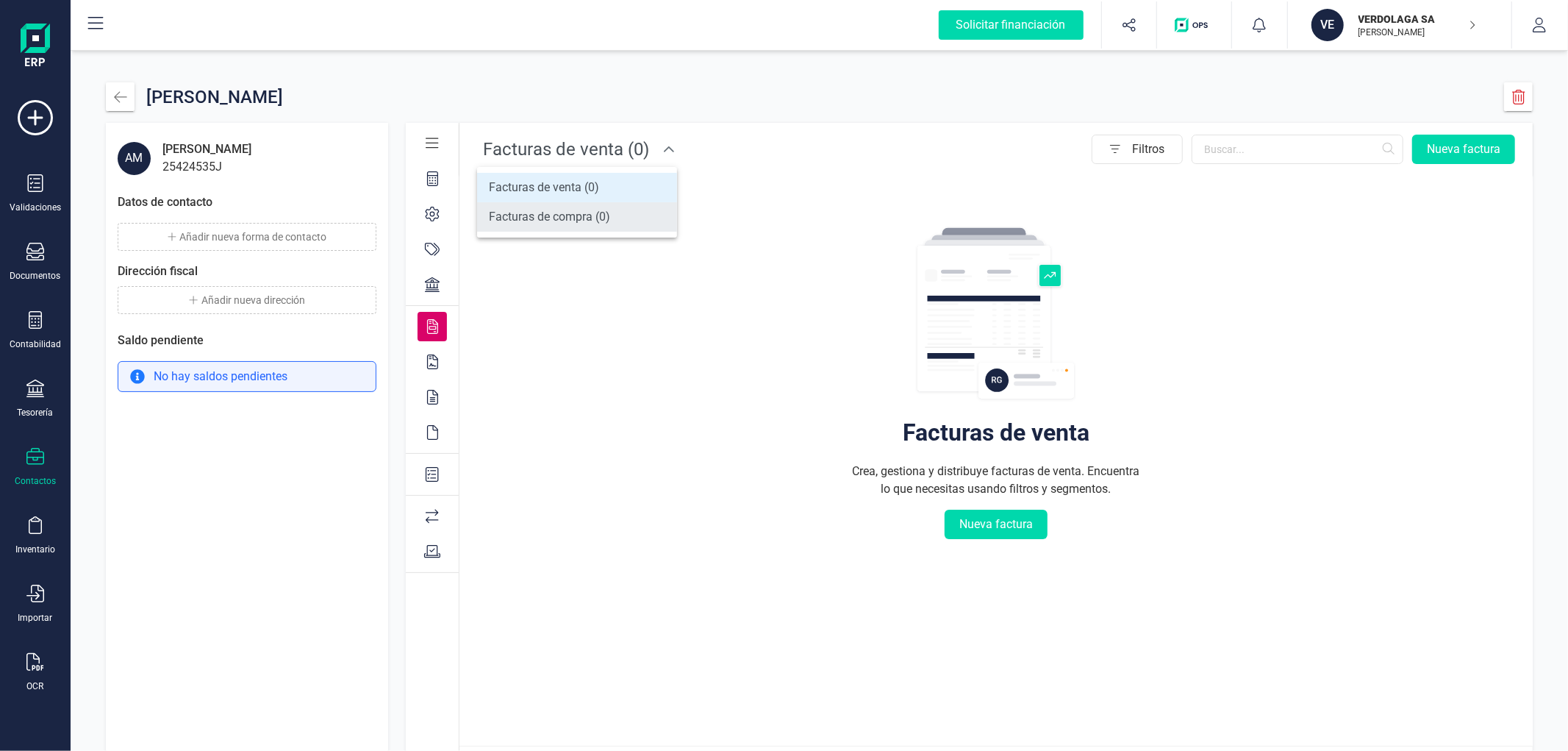
click at [578, 222] on span "Facturas de compra (0)" at bounding box center [549, 217] width 121 height 18
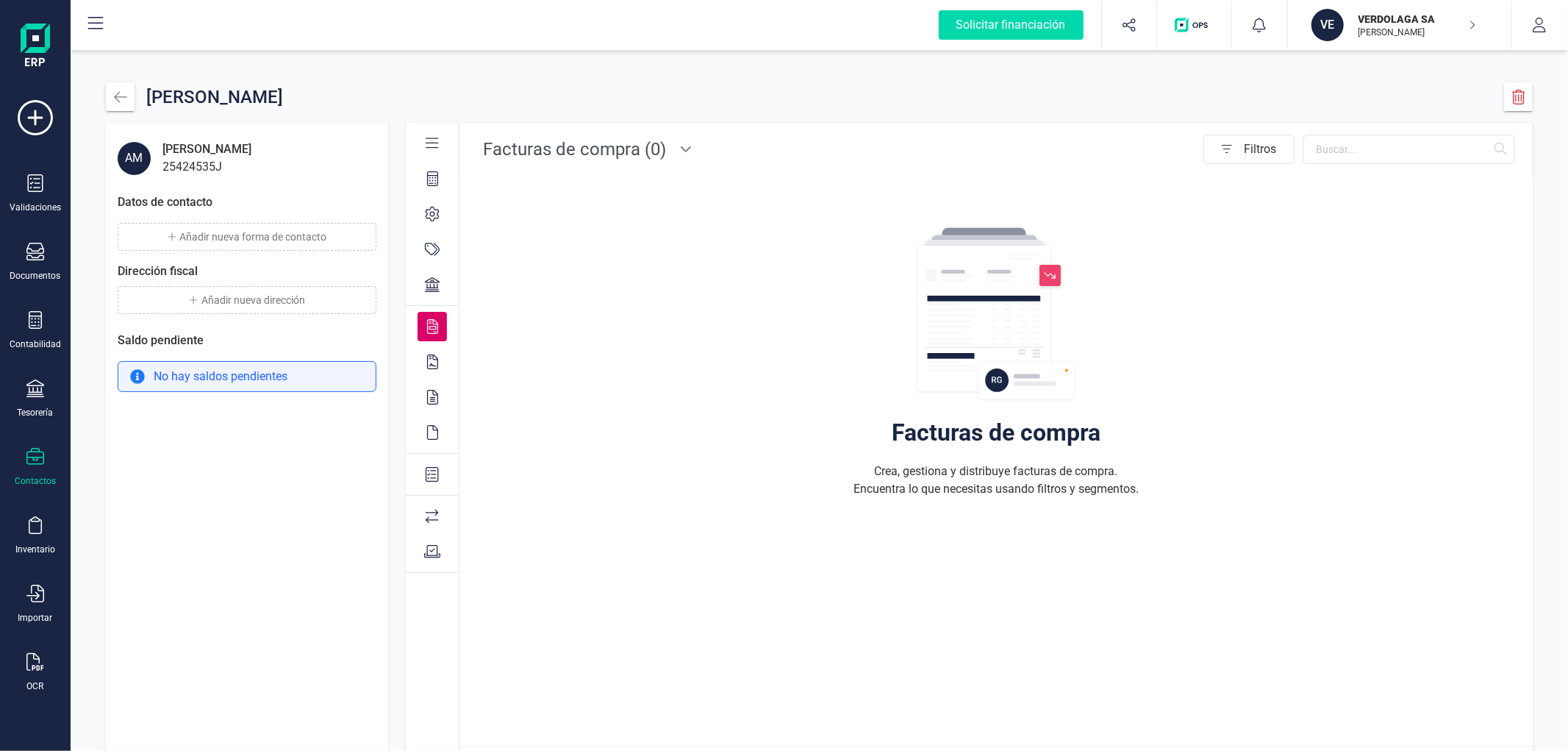
click at [428, 397] on icon at bounding box center [433, 397] width 11 height 15
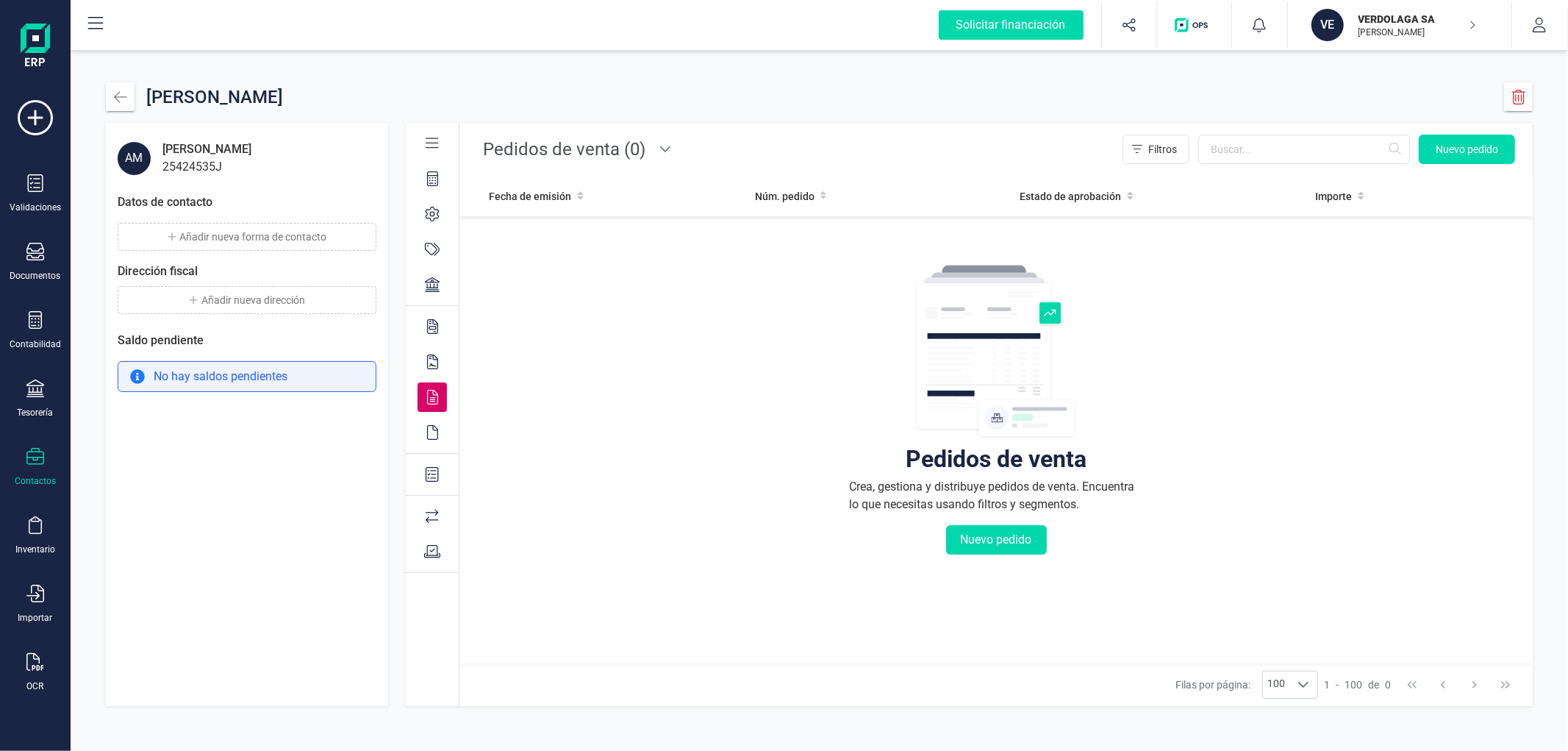
click at [564, 106] on div "[PERSON_NAME]" at bounding box center [819, 96] width 1427 height 28
click at [575, 142] on span "Pedidos de venta (0)" at bounding box center [564, 149] width 174 height 35
click at [541, 222] on span "Pedidos de compra (0)" at bounding box center [547, 217] width 118 height 18
click at [437, 434] on icon at bounding box center [433, 432] width 11 height 15
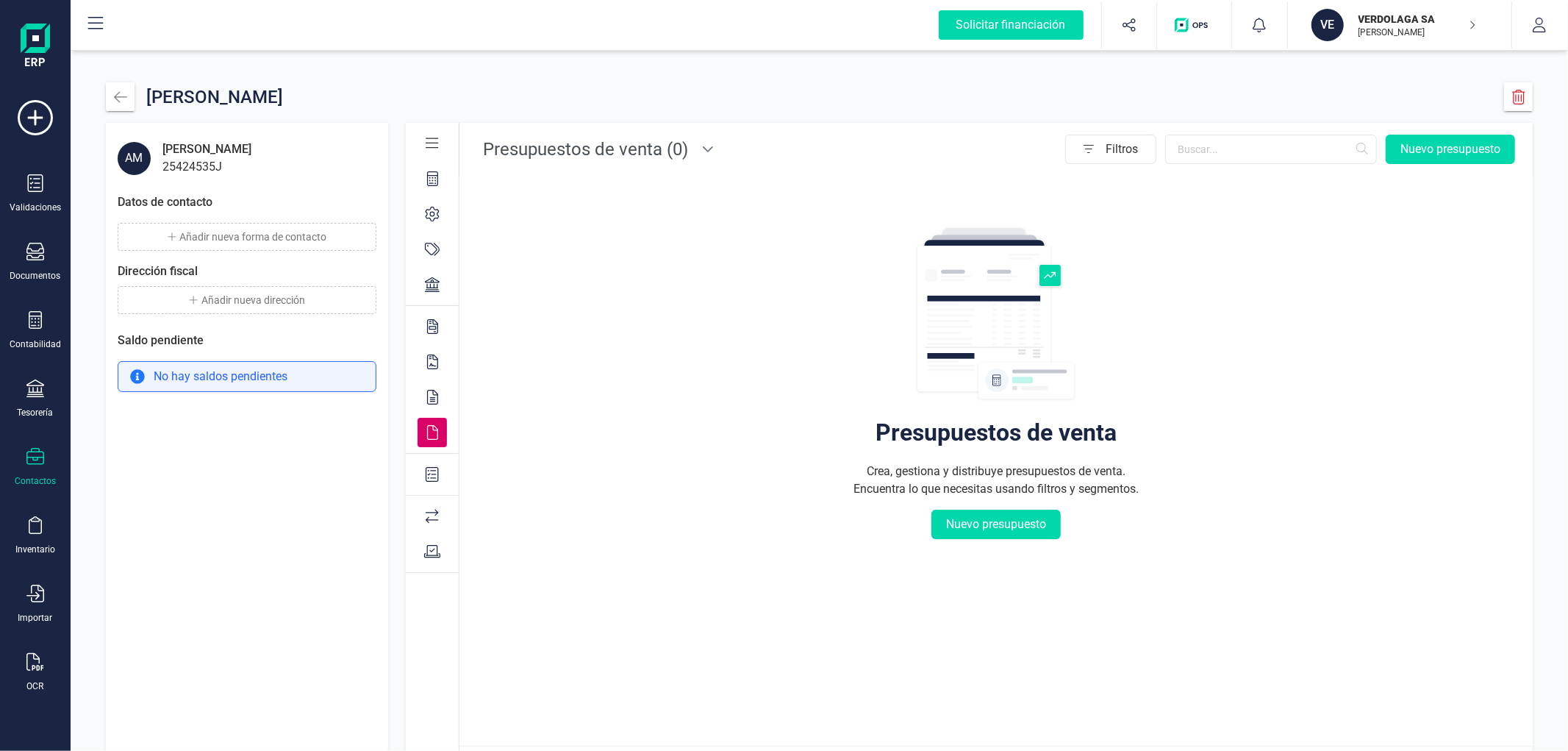
click at [574, 147] on span "Presupuestos de venta (0)" at bounding box center [585, 149] width 217 height 35
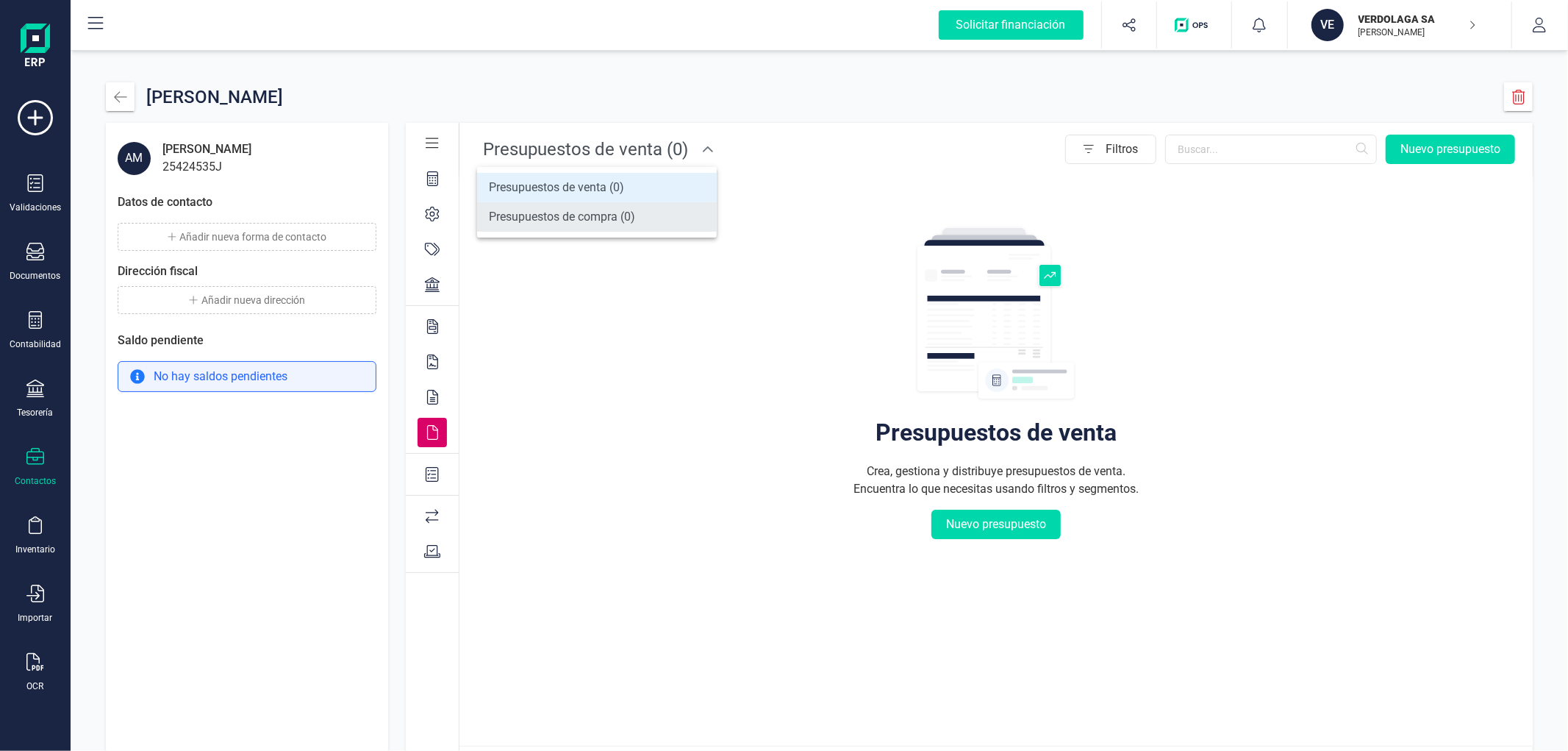
click at [552, 214] on span "Presupuestos de compra (0)" at bounding box center [562, 217] width 146 height 18
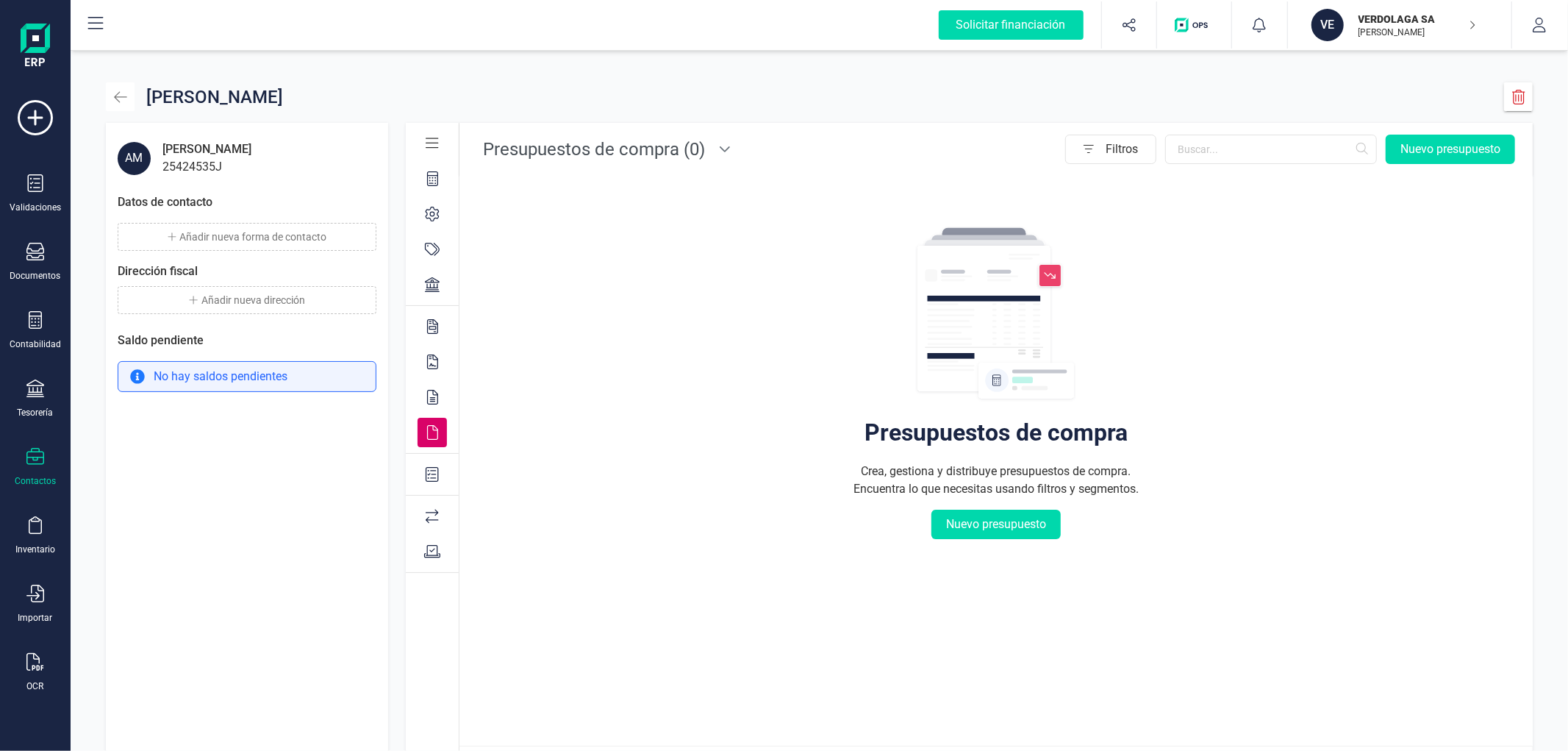
click at [118, 100] on icon "button" at bounding box center [119, 97] width 12 height 11
